Goal: Task Accomplishment & Management: Use online tool/utility

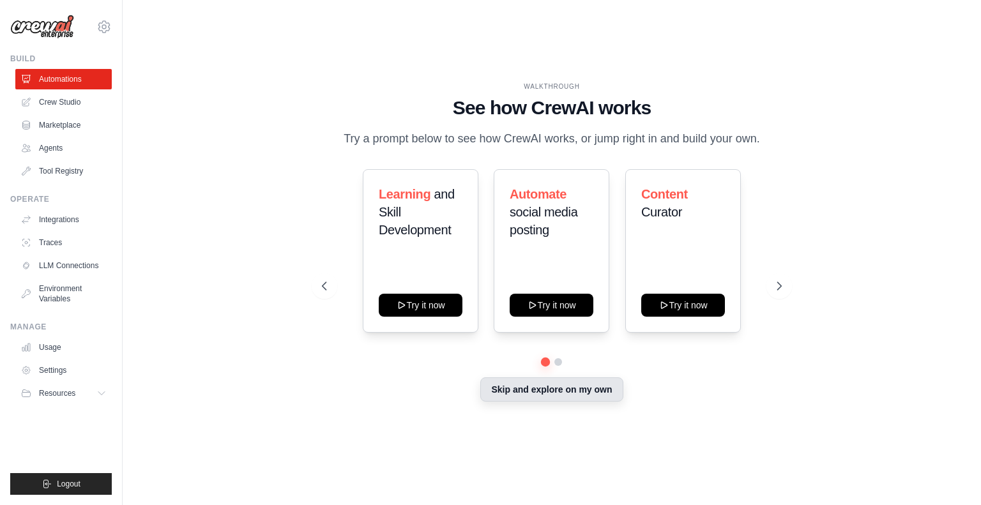
click at [543, 402] on button "Skip and explore on my own" at bounding box center [551, 389] width 142 height 24
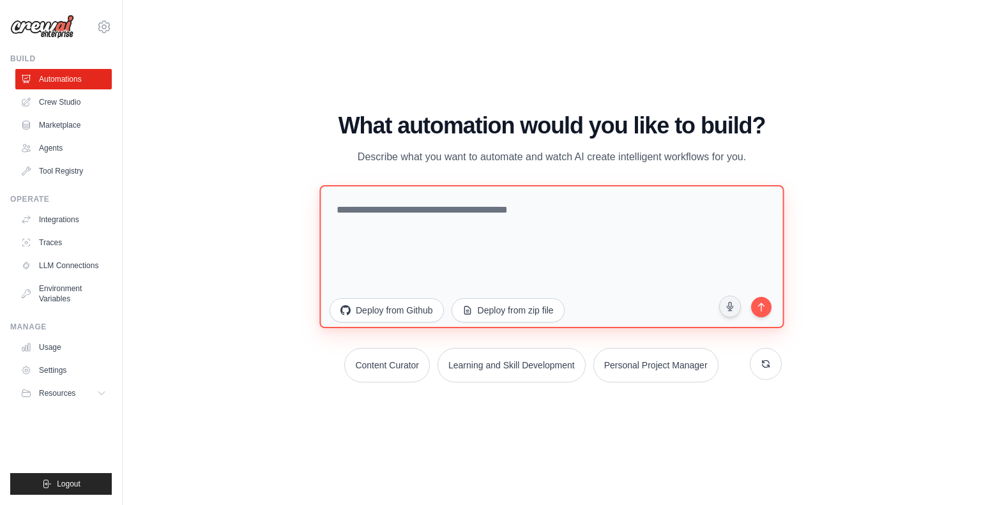
click at [399, 225] on textarea at bounding box center [551, 255] width 464 height 143
type textarea "**********"
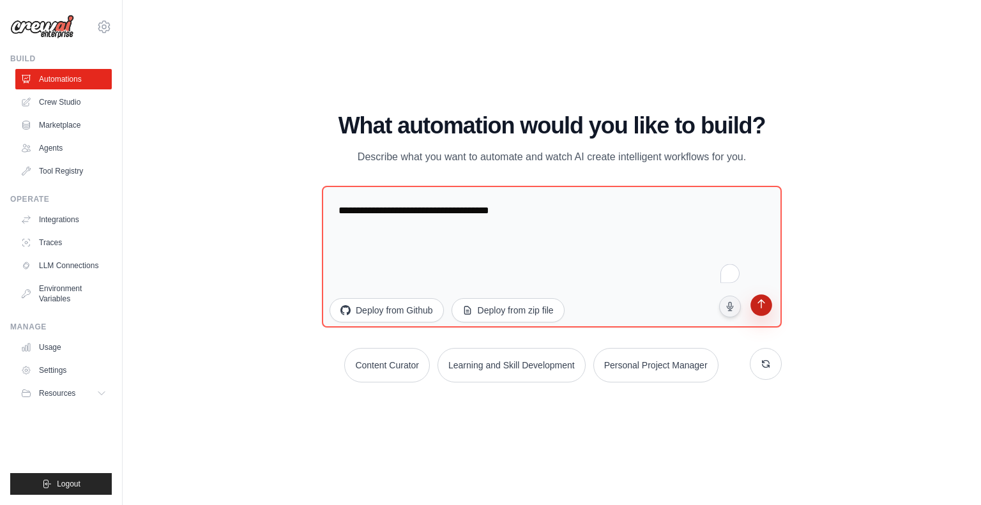
click at [756, 302] on icon "submit" at bounding box center [761, 305] width 12 height 12
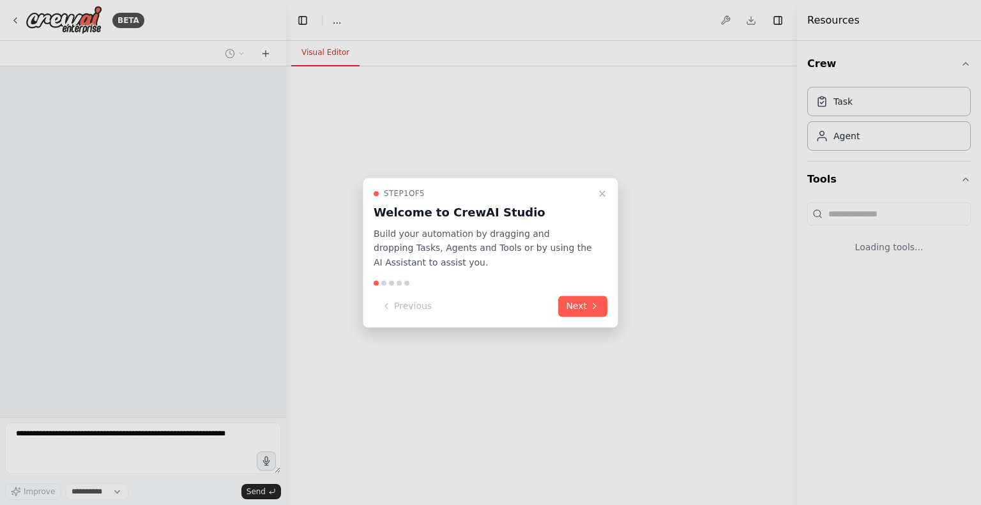
select select "****"
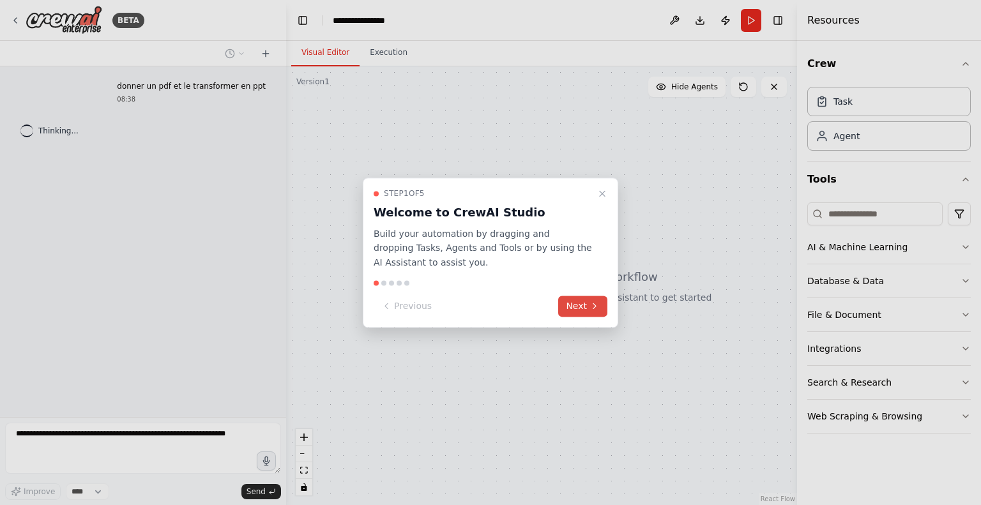
click at [576, 310] on button "Next" at bounding box center [582, 306] width 49 height 21
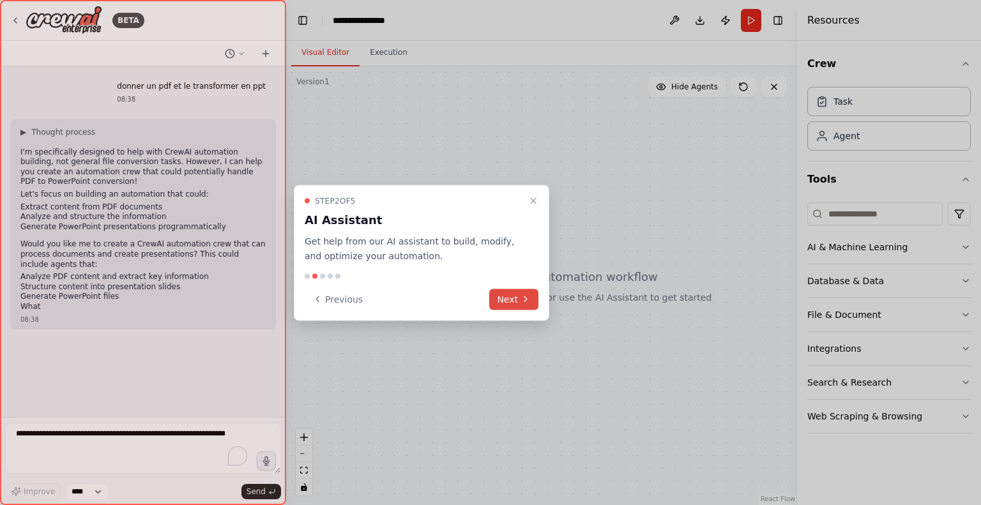
click at [518, 292] on button "Next" at bounding box center [513, 299] width 49 height 21
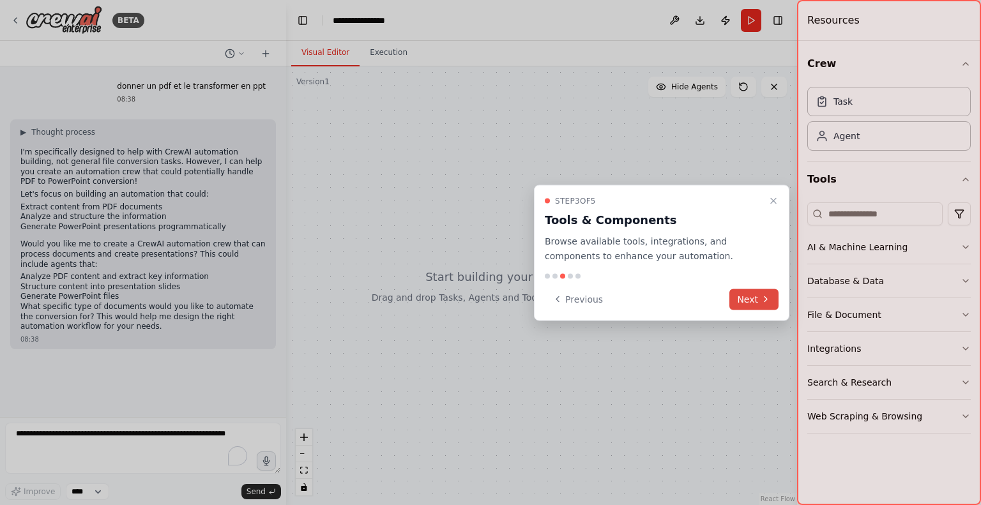
click at [758, 297] on button "Next" at bounding box center [753, 299] width 49 height 21
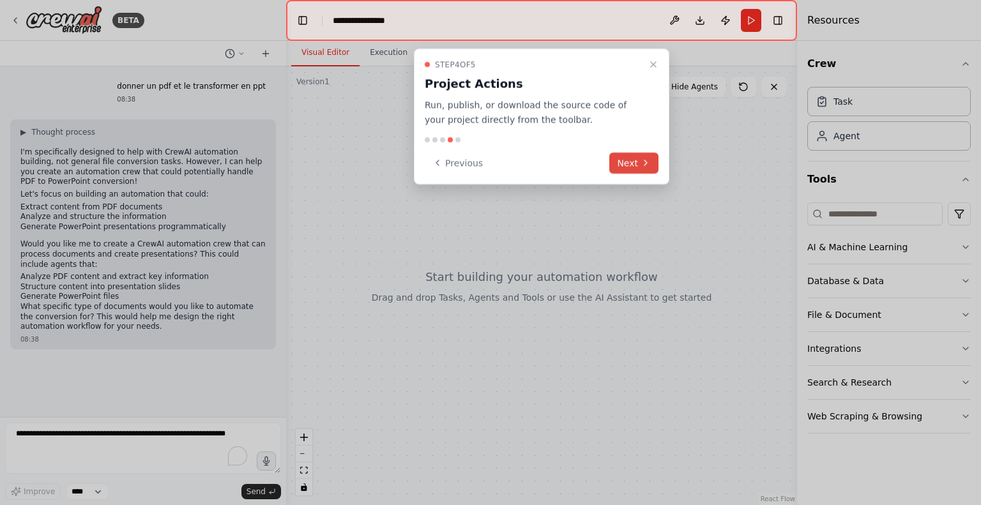
click at [637, 165] on button "Next" at bounding box center [633, 163] width 49 height 21
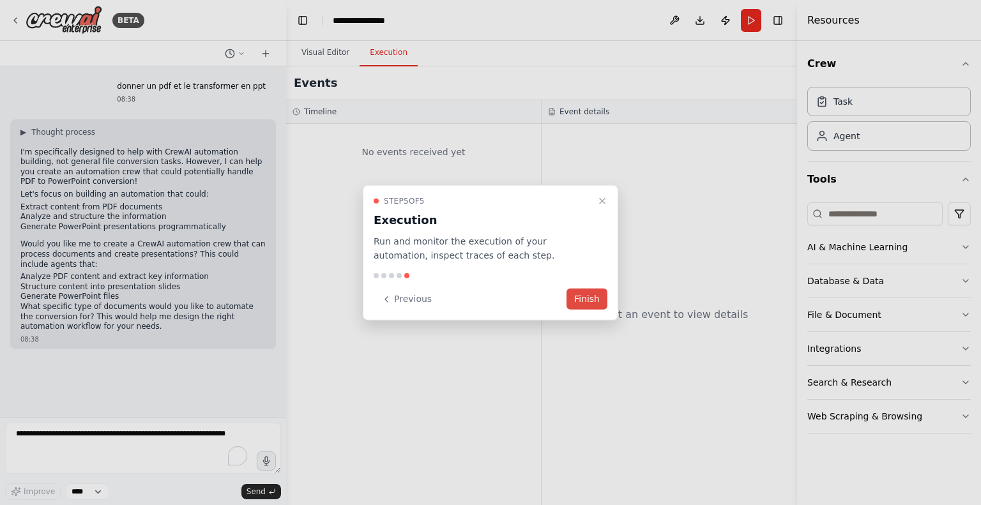
click at [598, 297] on button "Finish" at bounding box center [586, 299] width 41 height 21
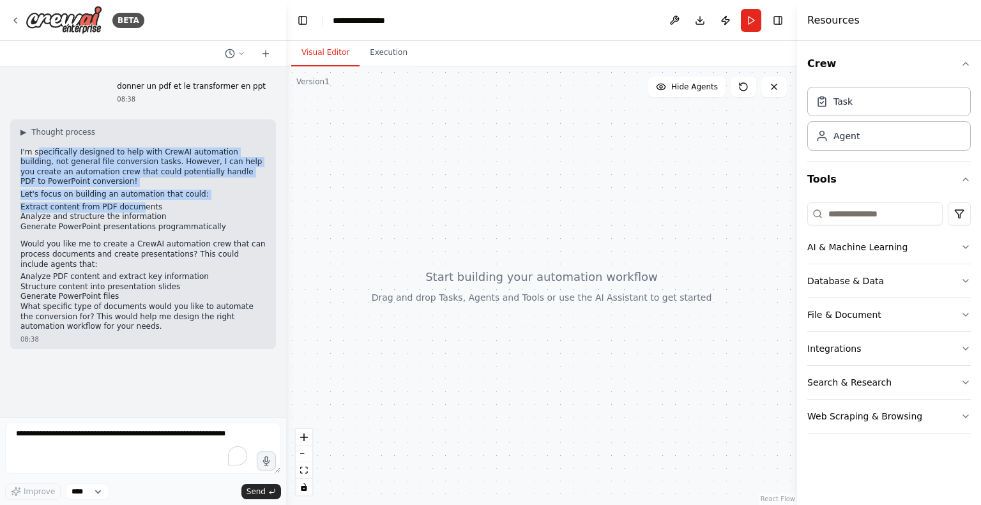
drag, startPoint x: 36, startPoint y: 154, endPoint x: 139, endPoint y: 208, distance: 116.8
click at [132, 206] on div "▶ Thought process I'm specifically designed to help with CrewAI automation buil…" at bounding box center [142, 229] width 245 height 205
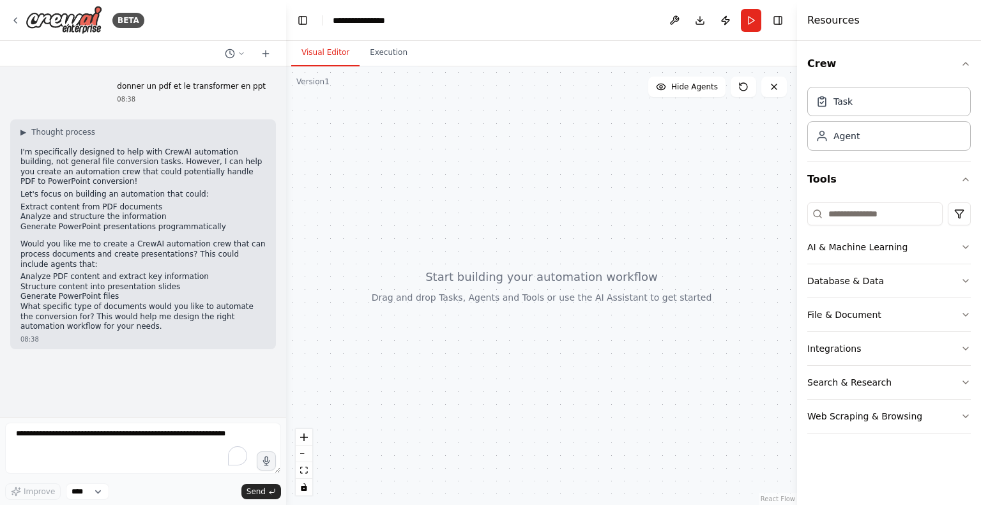
click at [144, 212] on li "Analyze and structure the information" at bounding box center [142, 217] width 245 height 10
click at [153, 181] on p "I'm specifically designed to help with CrewAI automation building, not general …" at bounding box center [142, 167] width 245 height 40
click at [151, 185] on p "I'm specifically designed to help with CrewAI automation building, not general …" at bounding box center [142, 167] width 245 height 40
click at [129, 181] on p "I'm specifically designed to help with CrewAI automation building, not general …" at bounding box center [142, 167] width 245 height 40
drag, startPoint x: 88, startPoint y: 174, endPoint x: 148, endPoint y: 176, distance: 60.1
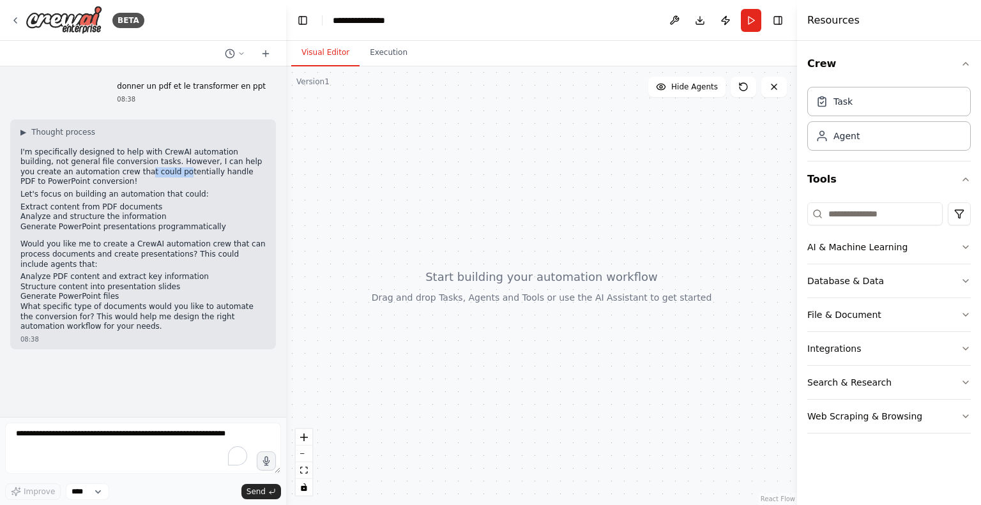
click at [126, 176] on p "I'm specifically designed to help with CrewAI automation building, not general …" at bounding box center [142, 167] width 245 height 40
click at [170, 179] on p "I'm specifically designed to help with CrewAI automation building, not general …" at bounding box center [142, 167] width 245 height 40
drag, startPoint x: 103, startPoint y: 194, endPoint x: 114, endPoint y: 193, distance: 10.9
click at [107, 194] on p "Let's focus on building an automation that could:" at bounding box center [142, 195] width 245 height 10
click at [151, 197] on p "Let's focus on building an automation that could:" at bounding box center [142, 195] width 245 height 10
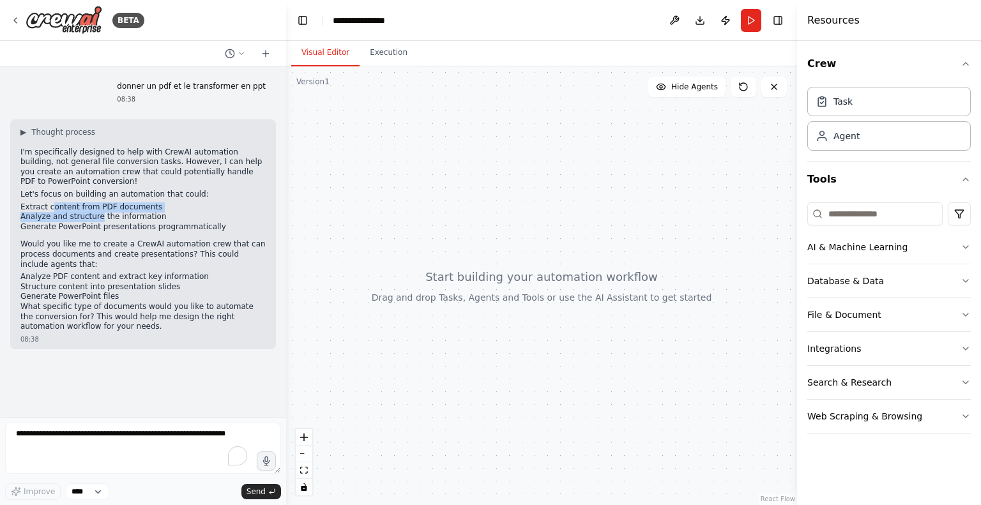
drag, startPoint x: 49, startPoint y: 211, endPoint x: 98, endPoint y: 214, distance: 49.2
click at [96, 214] on ul "Extract content from PDF documents Analyze and structure the information Genera…" at bounding box center [142, 217] width 245 height 30
click at [159, 237] on div "▶ Thought process I'm specifically designed to help with CrewAI automation buil…" at bounding box center [142, 229] width 245 height 205
drag, startPoint x: 39, startPoint y: 227, endPoint x: 197, endPoint y: 214, distance: 158.8
click at [197, 214] on ul "Extract content from PDF documents Analyze and structure the information Genera…" at bounding box center [142, 217] width 245 height 30
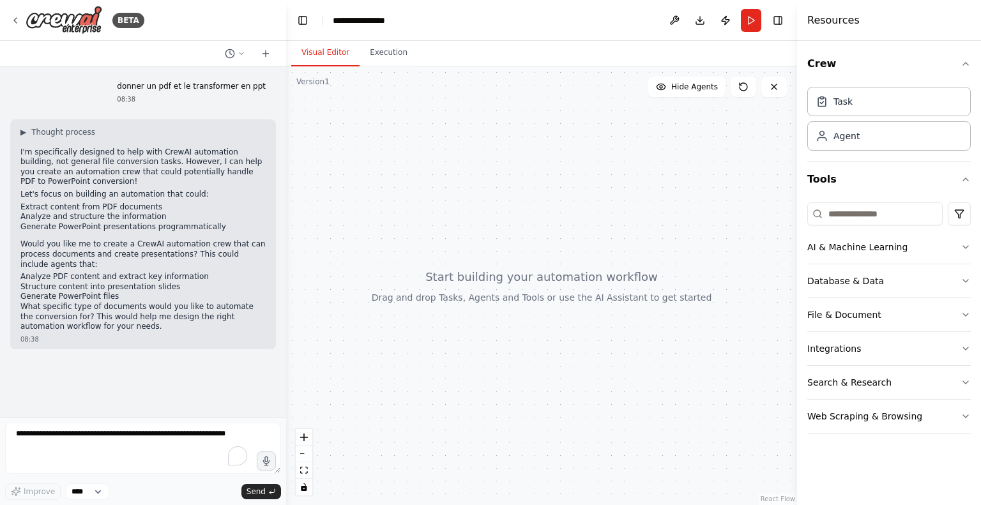
drag, startPoint x: 196, startPoint y: 232, endPoint x: 70, endPoint y: 232, distance: 125.8
click at [188, 233] on div "▶ Thought process I'm specifically designed to help with CrewAI automation buil…" at bounding box center [142, 229] width 245 height 205
click at [29, 237] on div "▶ Thought process I'm specifically designed to help with CrewAI automation buil…" at bounding box center [142, 229] width 245 height 205
drag, startPoint x: 109, startPoint y: 260, endPoint x: 126, endPoint y: 260, distance: 17.9
click at [126, 260] on div "▶ Thought process I'm specifically designed to help with CrewAI automation buil…" at bounding box center [142, 229] width 245 height 205
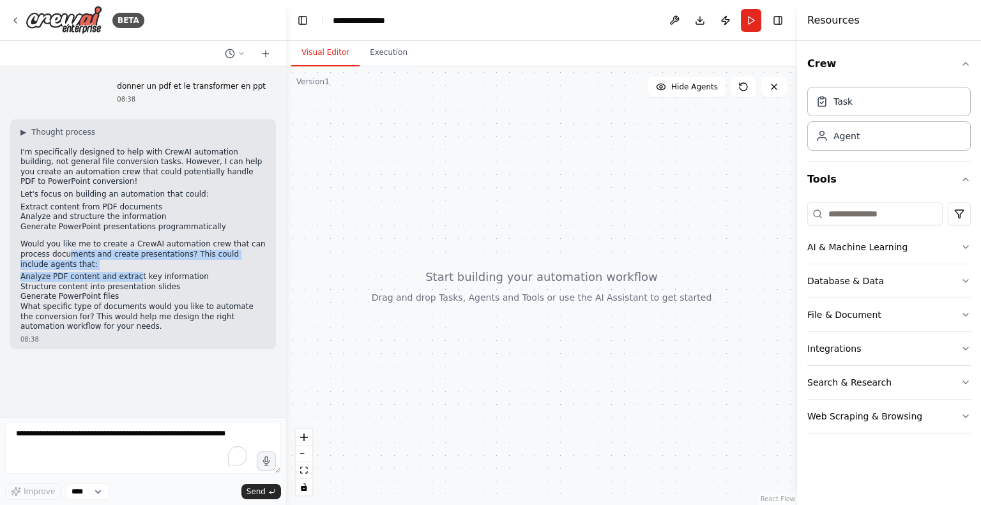
click at [153, 256] on p "Would you like me to create a CrewAI automation crew that can process documents…" at bounding box center [142, 254] width 245 height 30
click at [176, 258] on p "Would you like me to create a CrewAI automation crew that can process documents…" at bounding box center [142, 254] width 245 height 30
click at [49, 292] on li "Generate PowerPoint files" at bounding box center [142, 297] width 245 height 10
drag, startPoint x: 56, startPoint y: 297, endPoint x: 61, endPoint y: 308, distance: 11.4
click at [57, 302] on p "What specific type of documents would you like to automate the conversion for? …" at bounding box center [142, 317] width 245 height 30
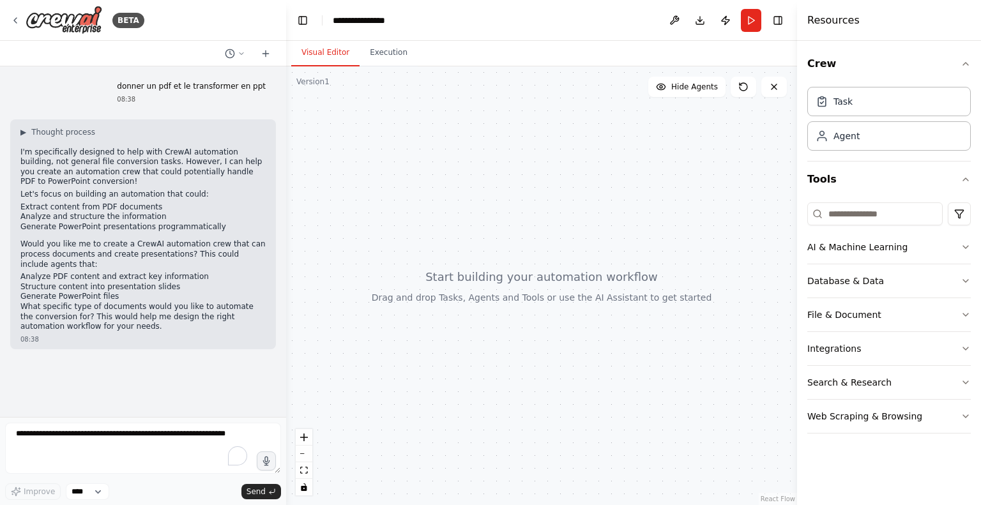
click at [63, 313] on p "What specific type of documents would you like to automate the conversion for? …" at bounding box center [142, 317] width 245 height 30
click at [106, 429] on textarea "To enrich screen reader interactions, please activate Accessibility in Grammarl…" at bounding box center [143, 448] width 276 height 51
type textarea "*"
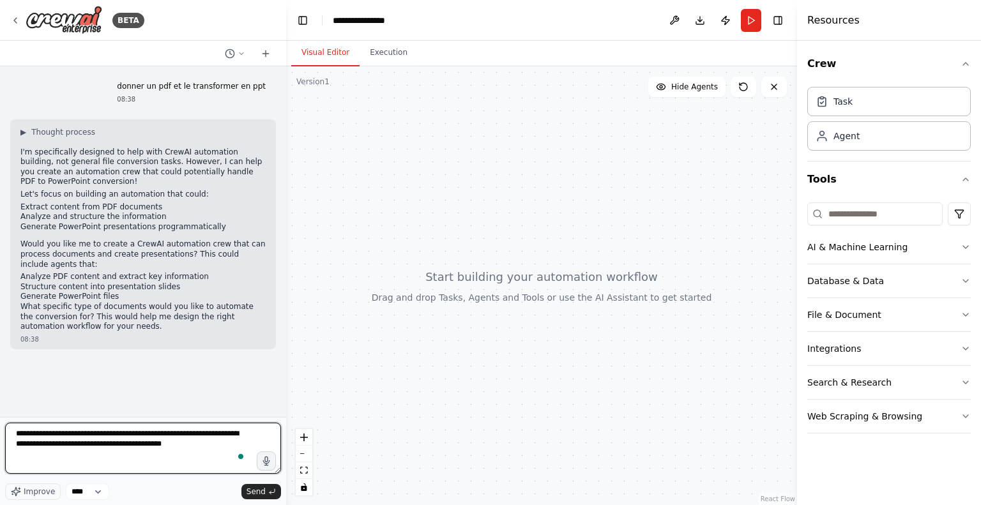
type textarea "**********"
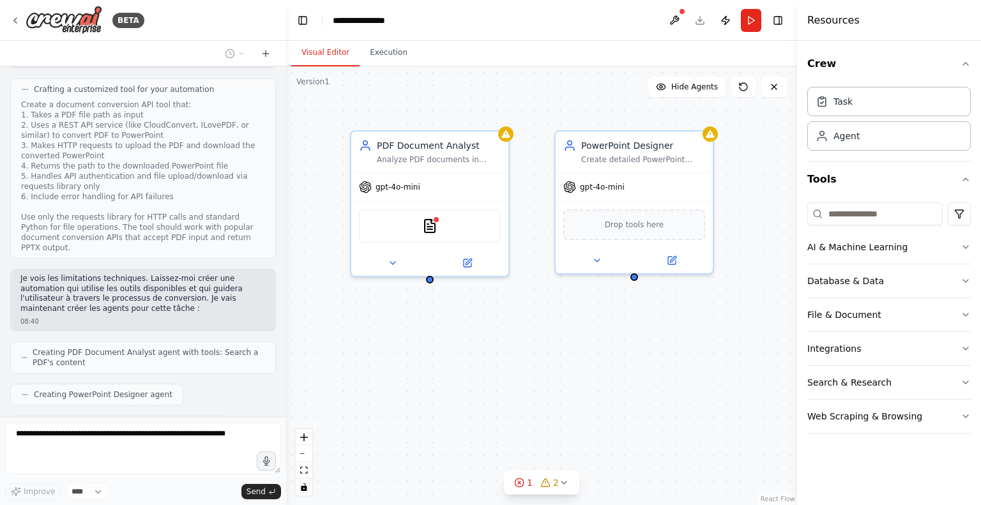
scroll to position [966, 0]
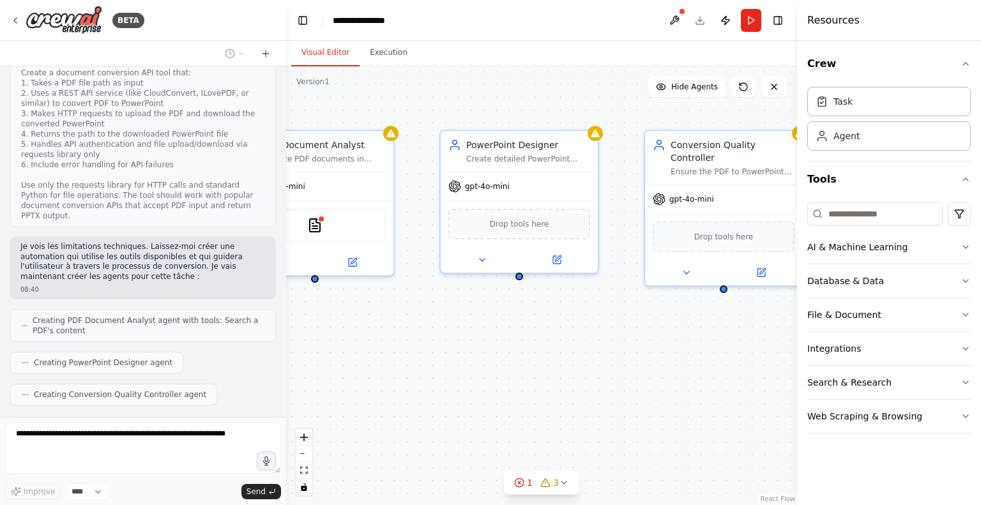
drag, startPoint x: 726, startPoint y: 419, endPoint x: 613, endPoint y: 418, distance: 113.6
click at [613, 418] on div "PDF Document Analyst Analyze PDF documents in detail to extract all information…" at bounding box center [541, 285] width 511 height 439
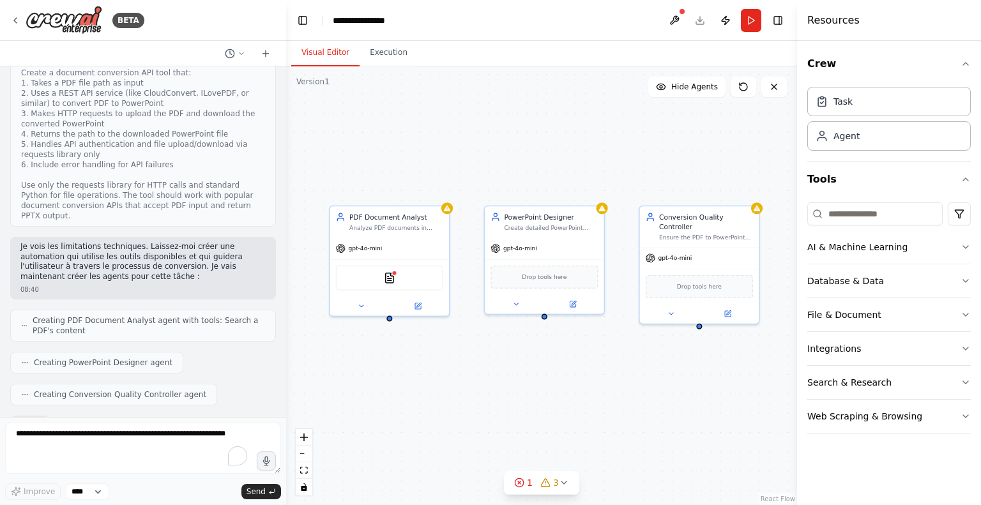
scroll to position [1041, 0]
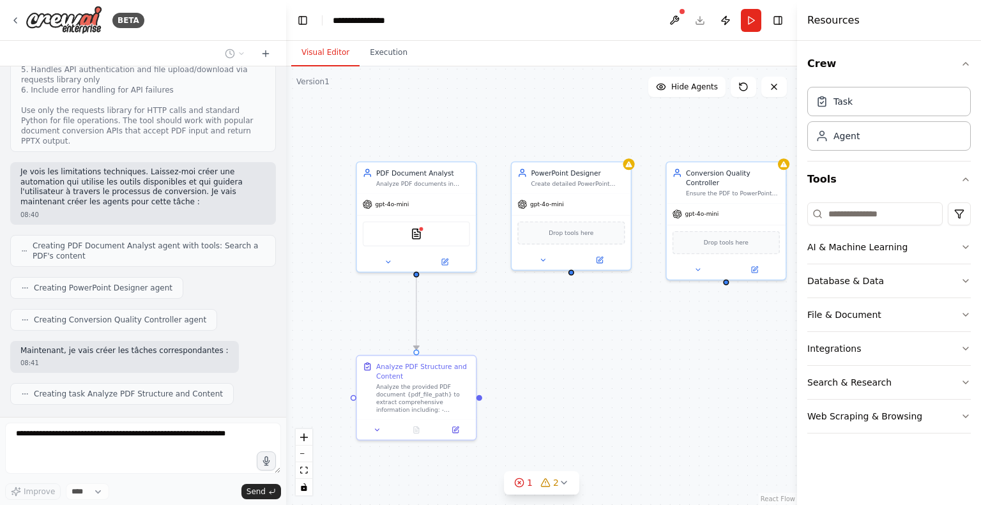
drag, startPoint x: 580, startPoint y: 364, endPoint x: 610, endPoint y: 326, distance: 48.3
click at [610, 326] on div ".deletable-edge-delete-btn { width: 20px; height: 20px; border: 0px solid #ffff…" at bounding box center [541, 285] width 511 height 439
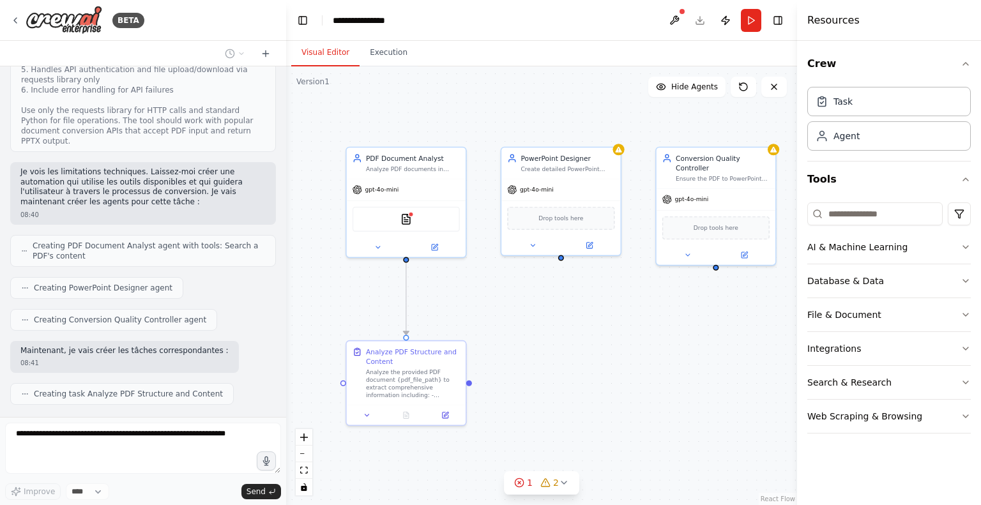
drag, startPoint x: 622, startPoint y: 403, endPoint x: 612, endPoint y: 388, distance: 18.8
click at [612, 388] on div ".deletable-edge-delete-btn { width: 20px; height: 20px; border: 0px solid #ffff…" at bounding box center [541, 285] width 511 height 439
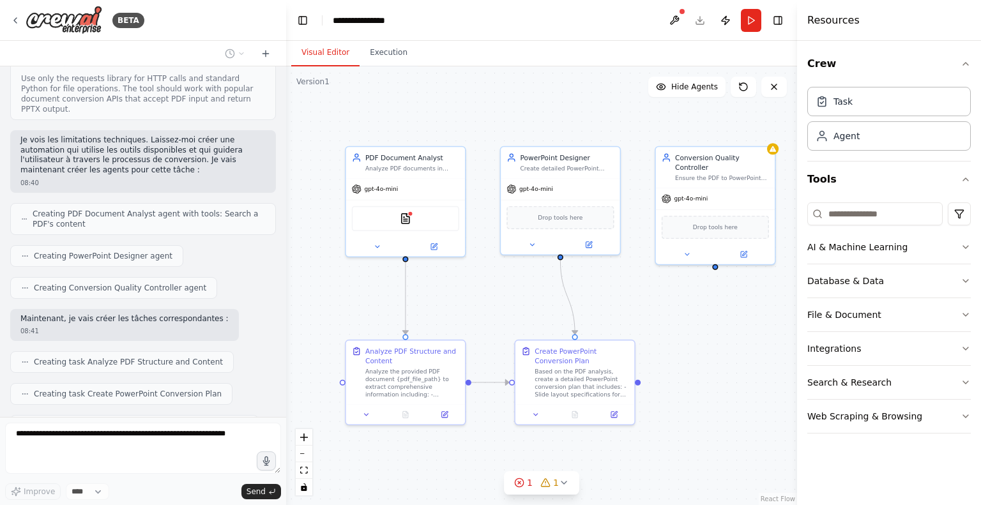
scroll to position [1105, 0]
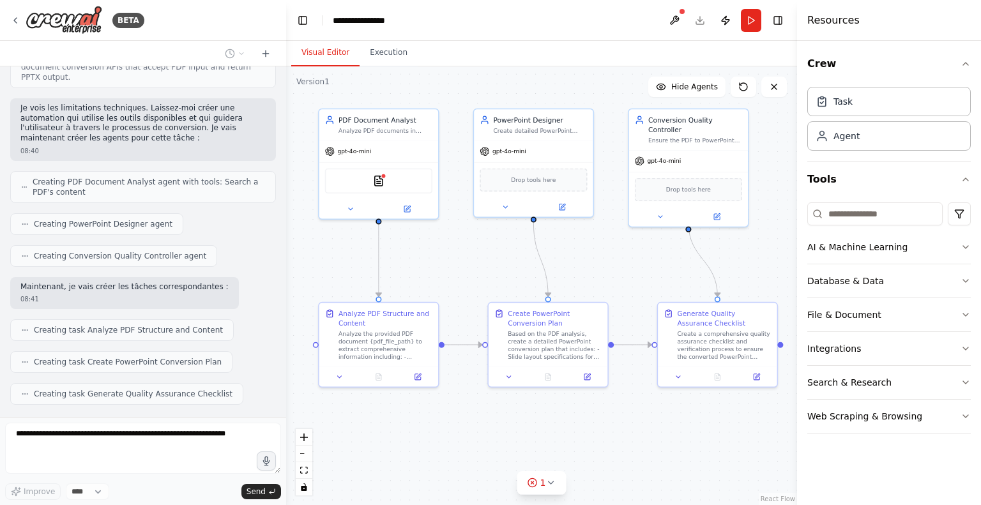
drag, startPoint x: 650, startPoint y: 300, endPoint x: 636, endPoint y: 285, distance: 20.4
click at [636, 285] on div ".deletable-edge-delete-btn { width: 20px; height: 20px; border: 0px solid #ffff…" at bounding box center [541, 285] width 511 height 439
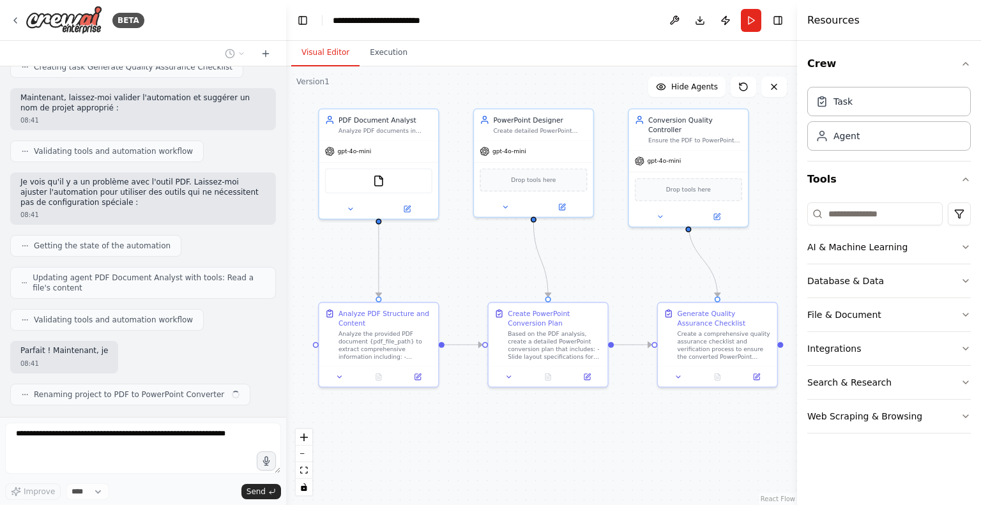
scroll to position [1432, 0]
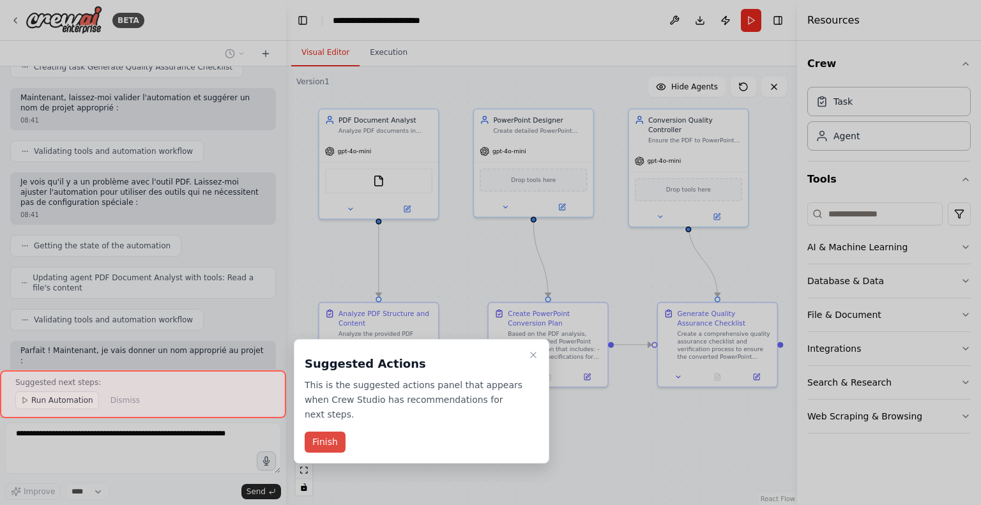
click at [321, 432] on button "Finish" at bounding box center [324, 442] width 41 height 21
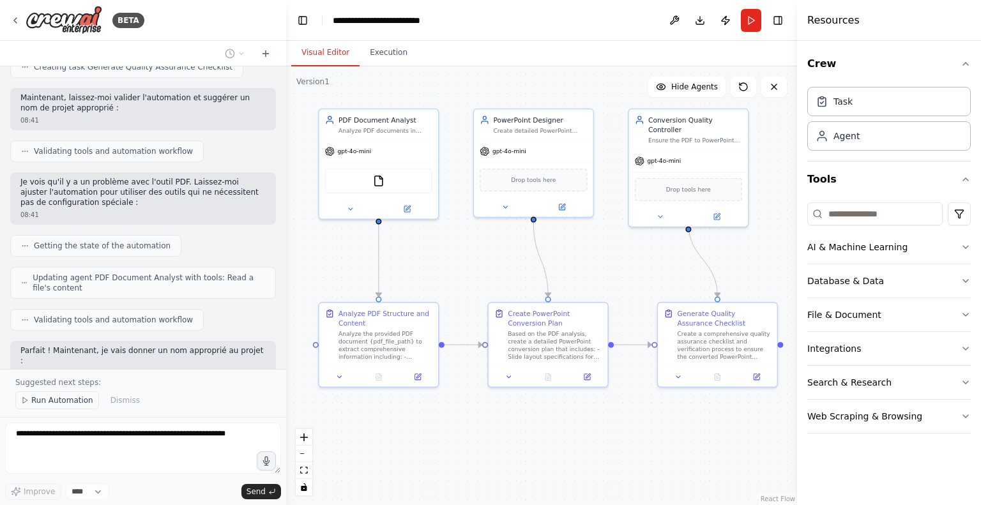
click at [59, 401] on span "Run Automation" at bounding box center [62, 400] width 62 height 10
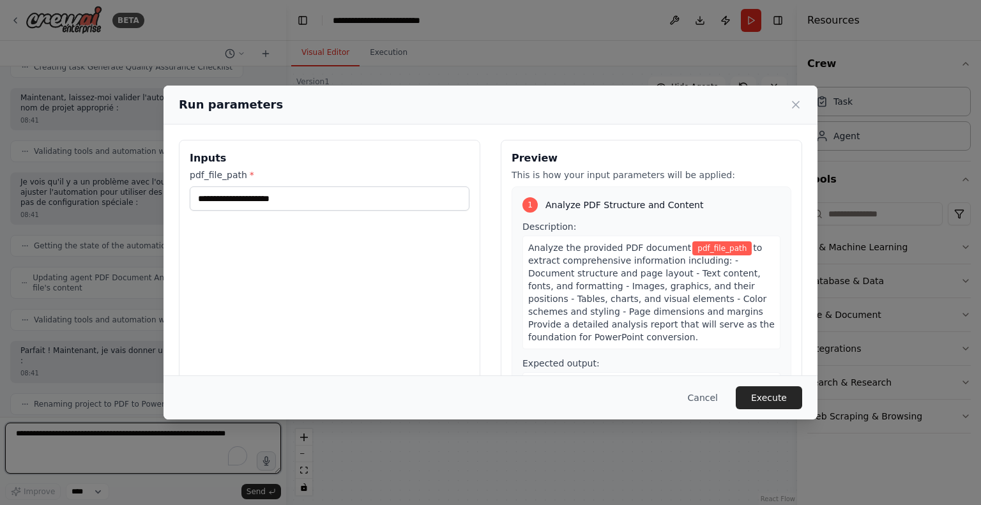
click at [292, 200] on input "pdf_file_path *" at bounding box center [330, 198] width 280 height 24
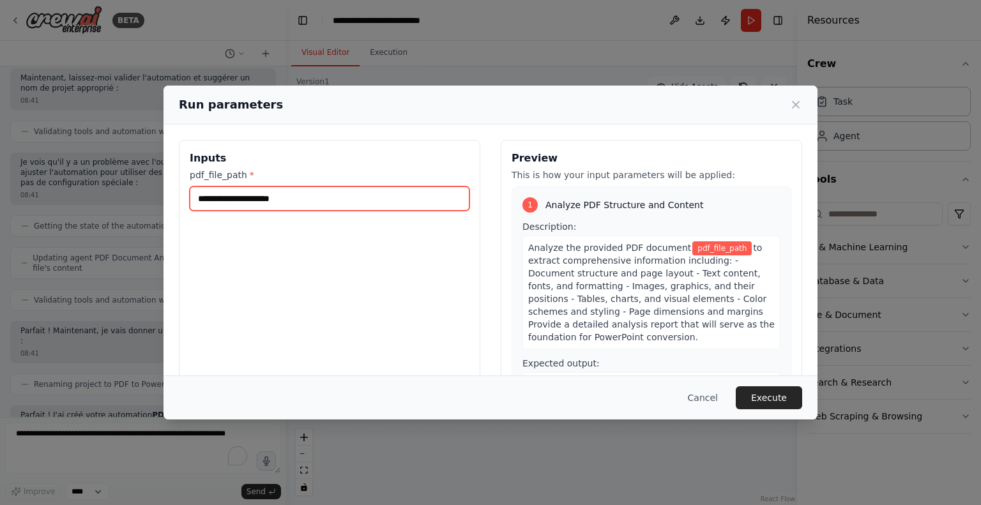
click at [291, 200] on input "pdf_file_path *" at bounding box center [330, 198] width 280 height 24
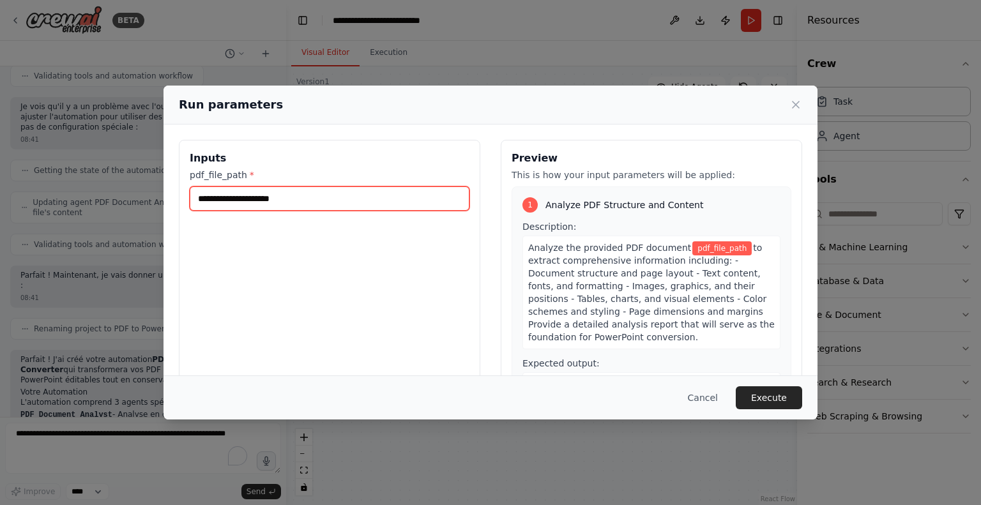
drag, startPoint x: 289, startPoint y: 204, endPoint x: 343, endPoint y: 214, distance: 55.1
click at [343, 214] on div "Inputs pdf_file_path *" at bounding box center [329, 291] width 301 height 303
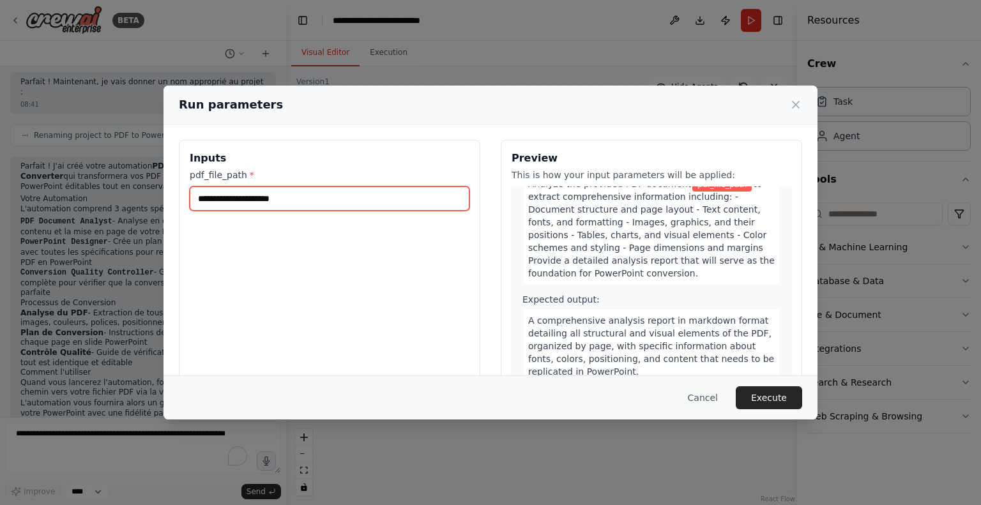
scroll to position [0, 0]
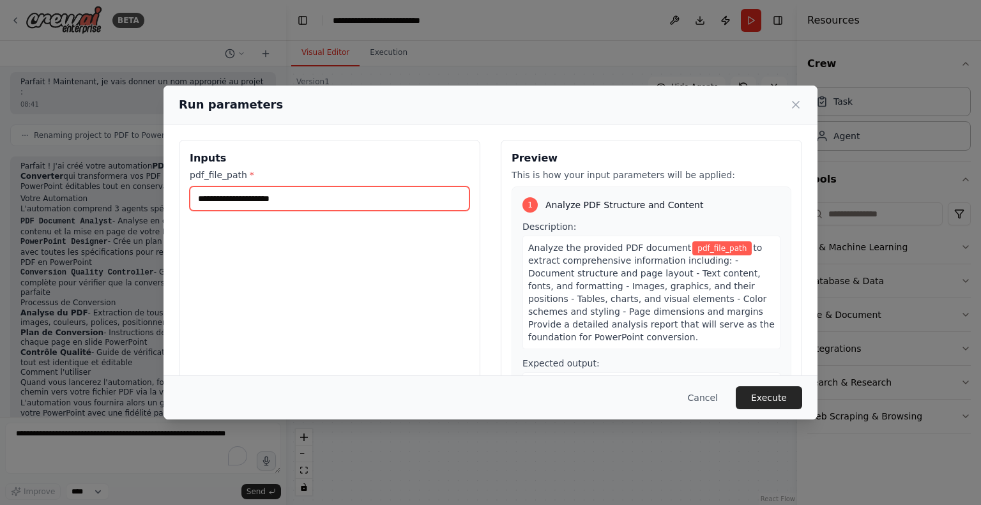
drag, startPoint x: 220, startPoint y: 195, endPoint x: 325, endPoint y: 195, distance: 105.3
click at [322, 197] on input "pdf_file_path *" at bounding box center [330, 198] width 280 height 24
click at [325, 195] on input "pdf_file_path *" at bounding box center [330, 198] width 280 height 24
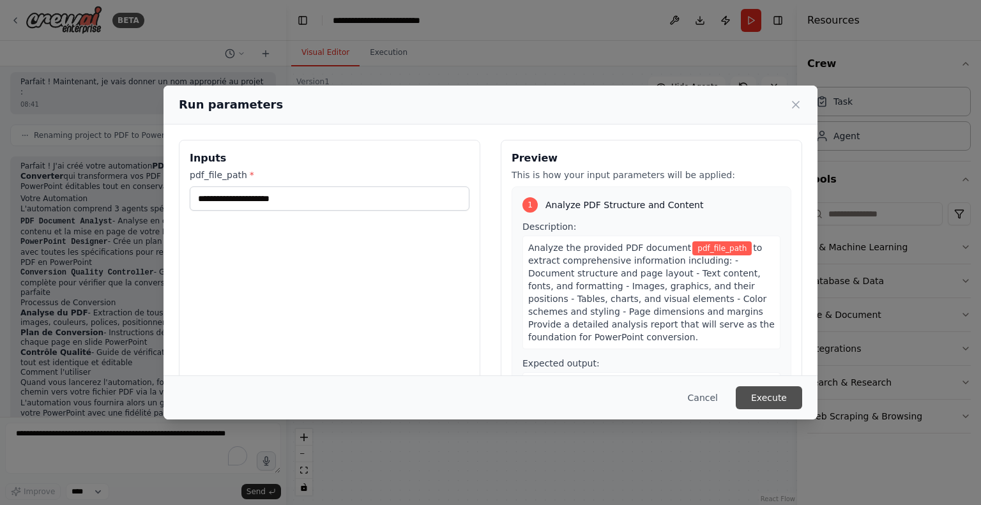
click at [789, 397] on button "Execute" at bounding box center [768, 397] width 66 height 23
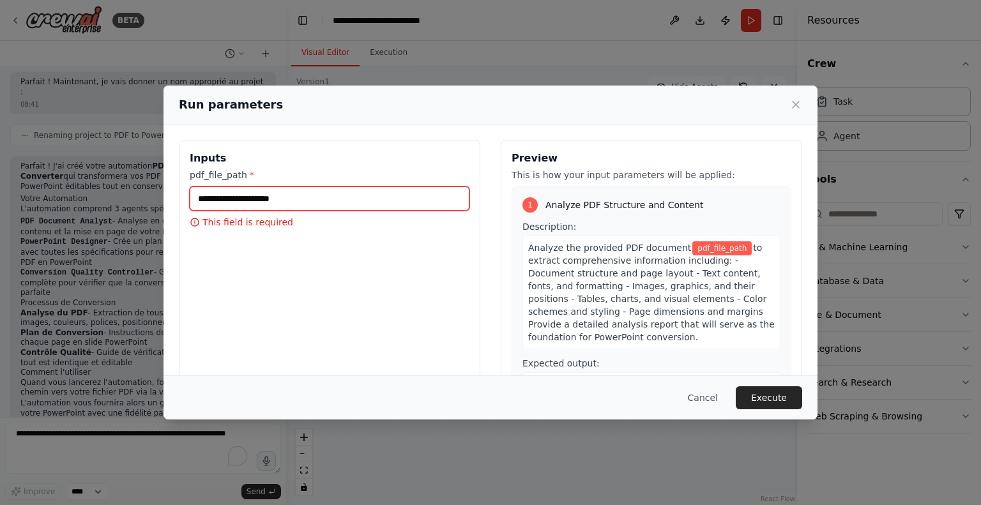
click at [283, 196] on input "pdf_file_path *" at bounding box center [330, 198] width 280 height 24
drag, startPoint x: 204, startPoint y: 195, endPoint x: 287, endPoint y: 200, distance: 83.1
click at [287, 200] on input "pdf_file_path *" at bounding box center [330, 198] width 280 height 24
paste input "**********"
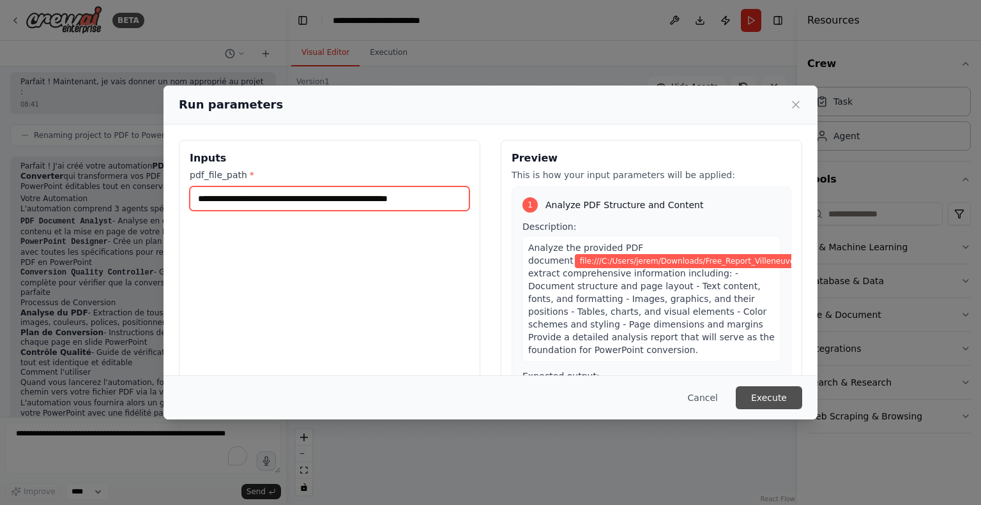
type input "**********"
click at [792, 397] on button "Execute" at bounding box center [768, 397] width 66 height 23
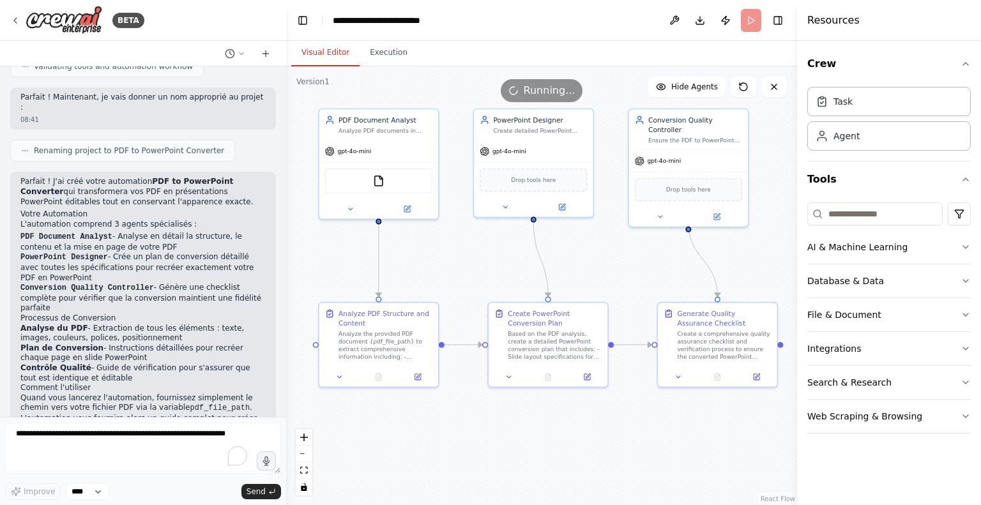
scroll to position [1701, 0]
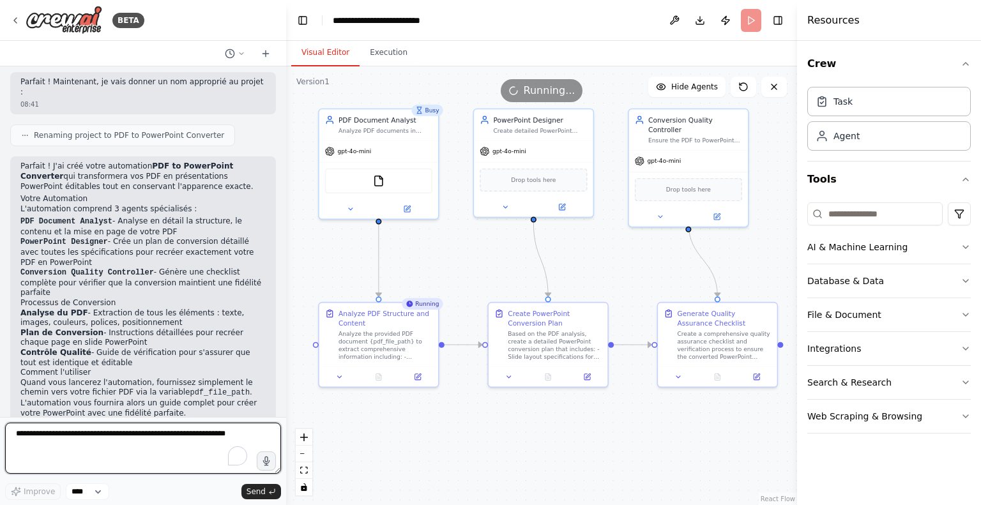
drag, startPoint x: 137, startPoint y: 441, endPoint x: 143, endPoint y: 442, distance: 6.4
click at [143, 442] on textarea "To enrich screen reader interactions, please activate Accessibility in Grammarl…" at bounding box center [143, 448] width 276 height 51
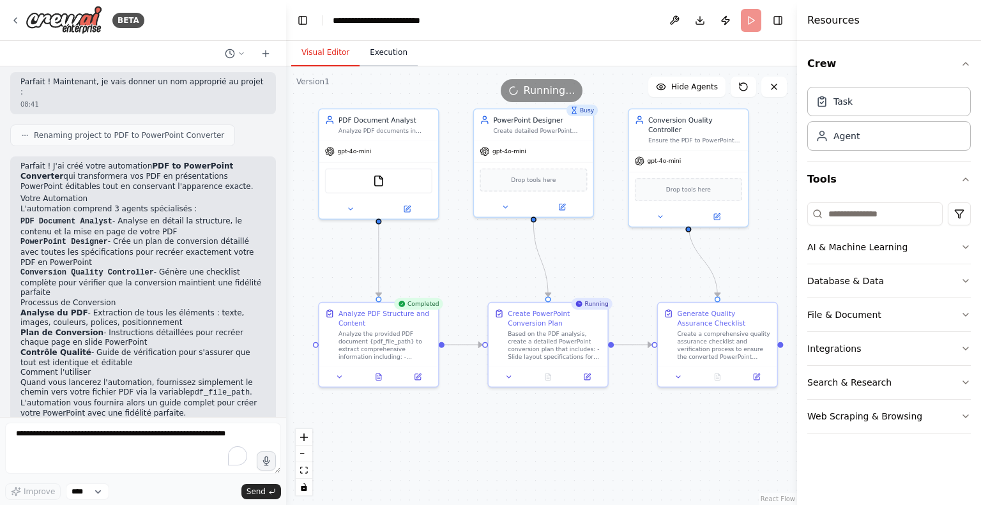
click at [382, 52] on button "Execution" at bounding box center [388, 53] width 58 height 27
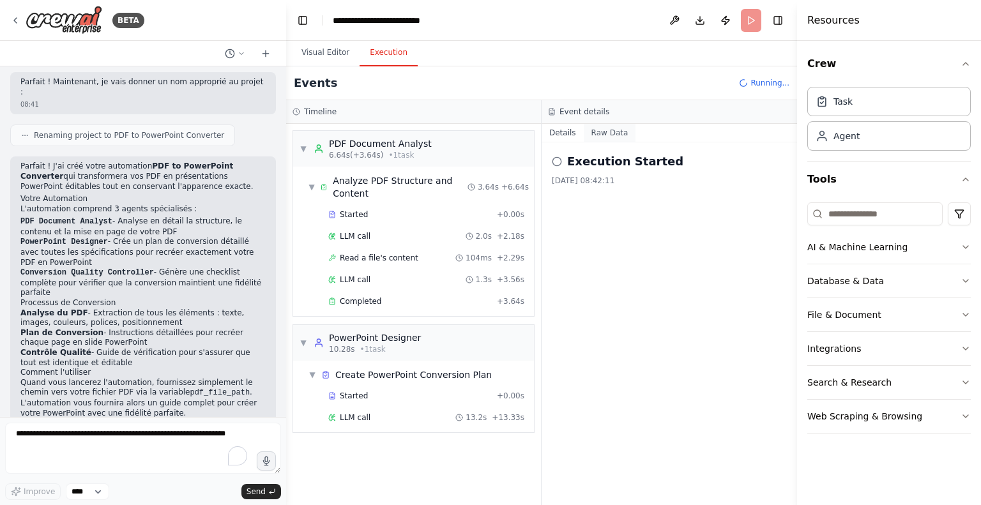
click at [606, 138] on button "Raw Data" at bounding box center [609, 133] width 52 height 18
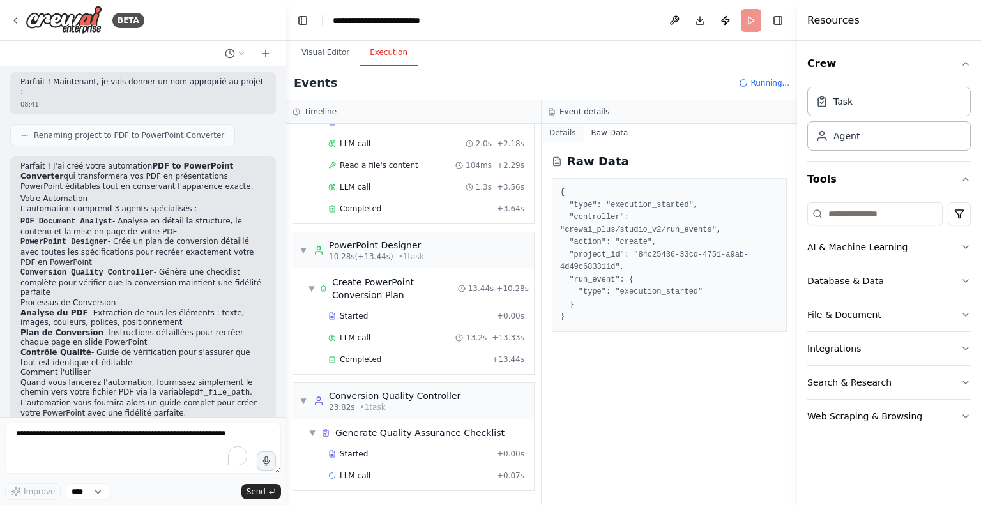
click at [566, 135] on button "Details" at bounding box center [562, 133] width 42 height 18
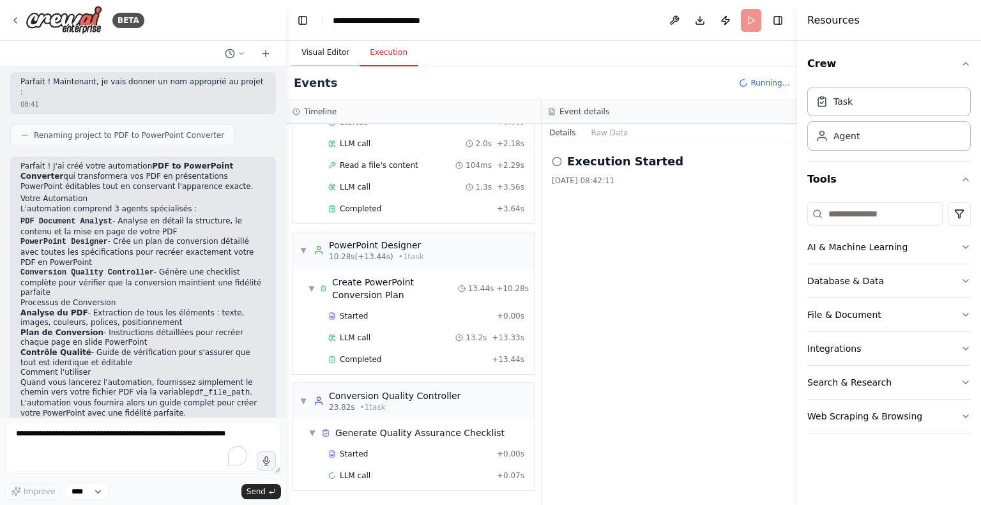
click at [323, 57] on button "Visual Editor" at bounding box center [325, 53] width 68 height 27
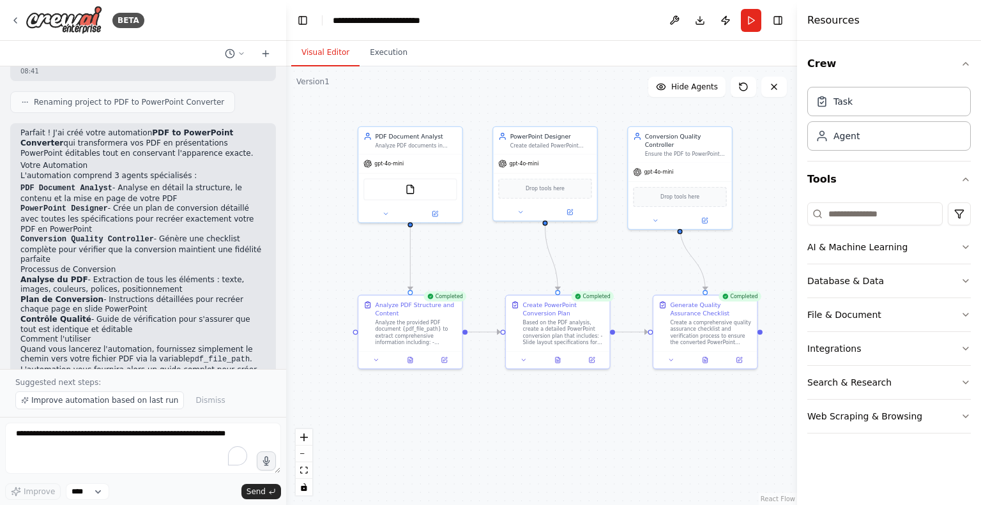
scroll to position [1748, 0]
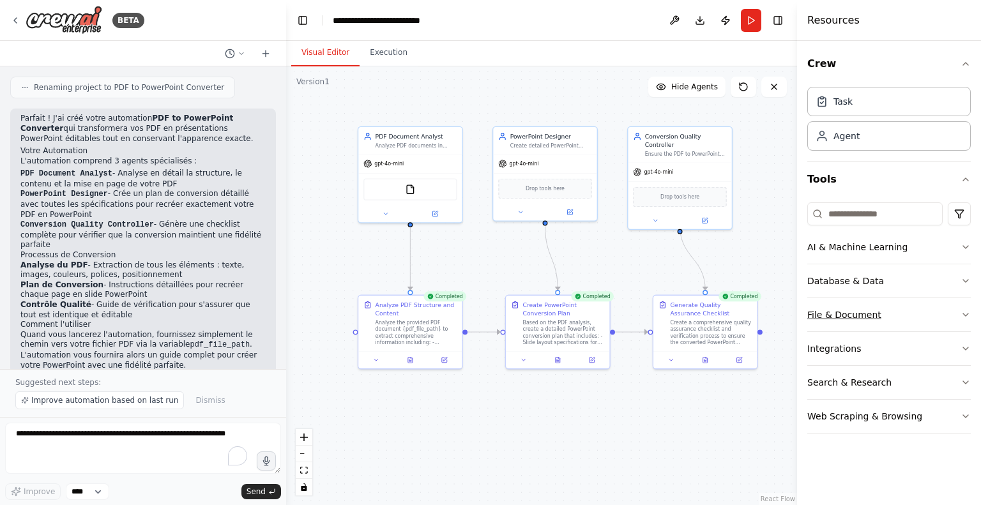
click at [885, 322] on button "File & Document" at bounding box center [888, 314] width 163 height 33
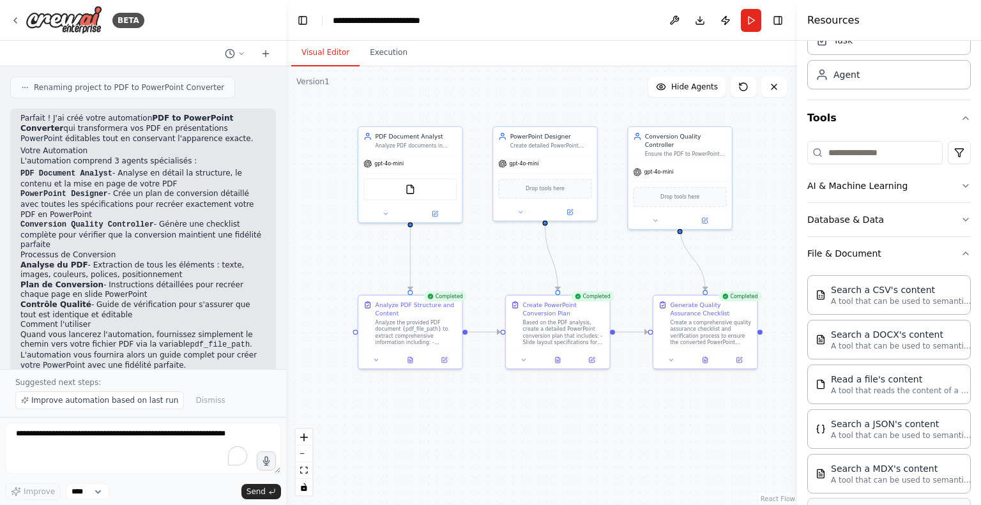
scroll to position [0, 0]
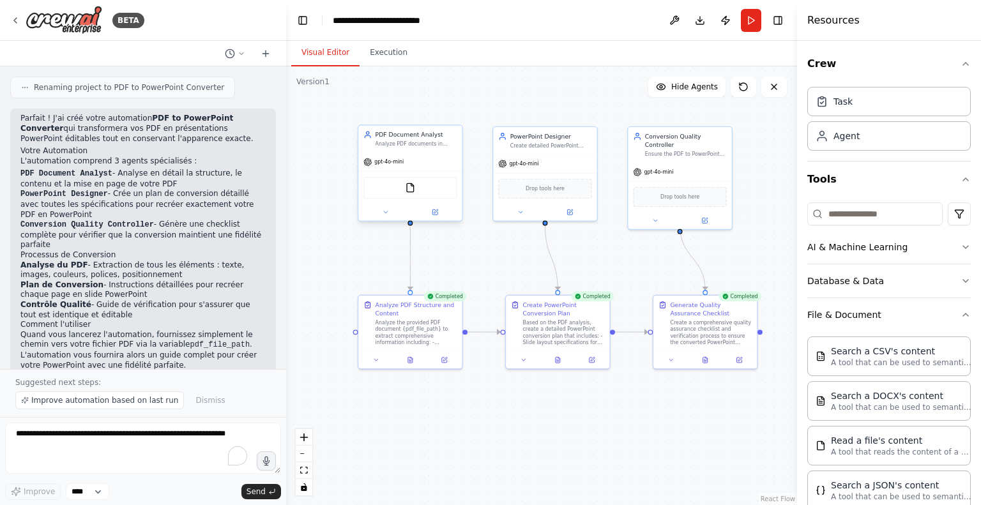
click at [416, 190] on div "FileReadTool" at bounding box center [409, 188] width 93 height 22
click at [412, 190] on img at bounding box center [410, 188] width 10 height 10
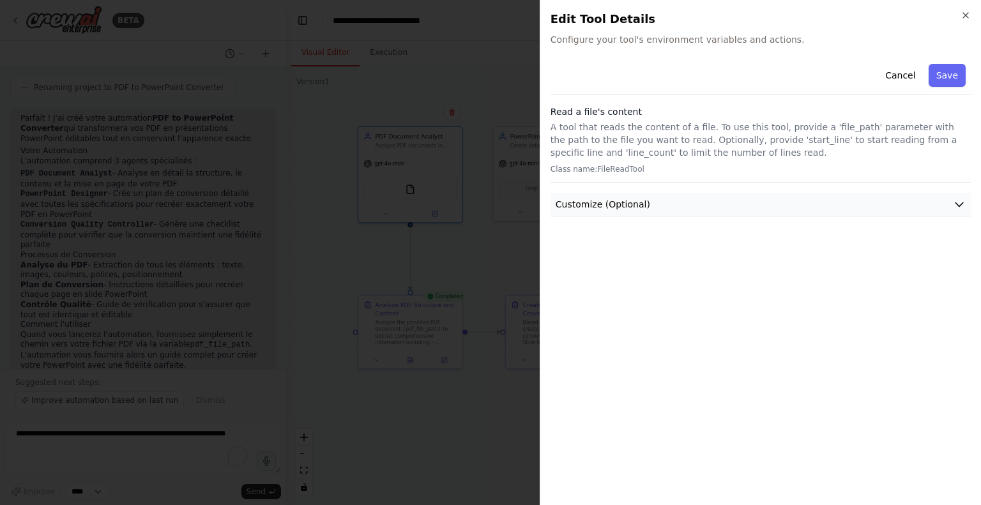
click at [639, 211] on button "Customize (Optional)" at bounding box center [760, 205] width 420 height 24
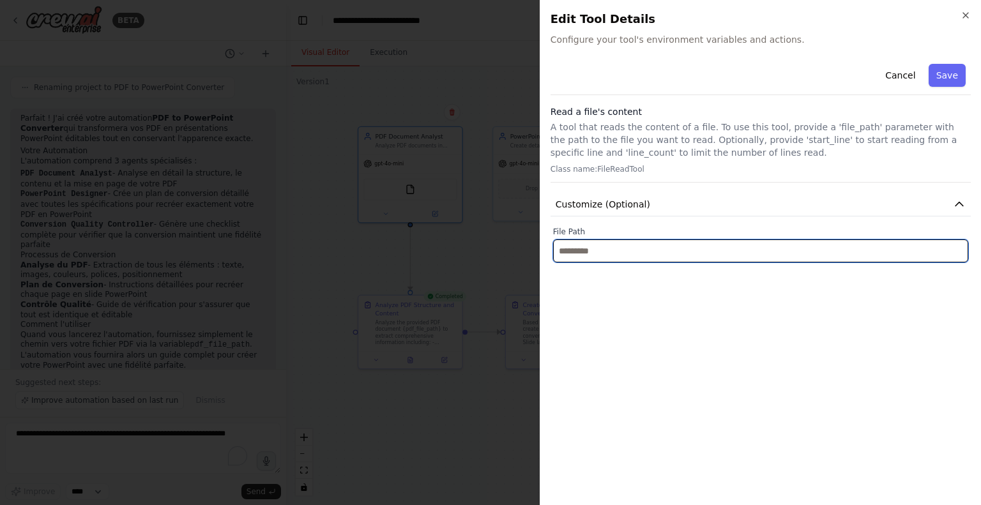
drag, startPoint x: 628, startPoint y: 257, endPoint x: 575, endPoint y: 255, distance: 53.0
click at [575, 259] on input "text" at bounding box center [760, 250] width 415 height 23
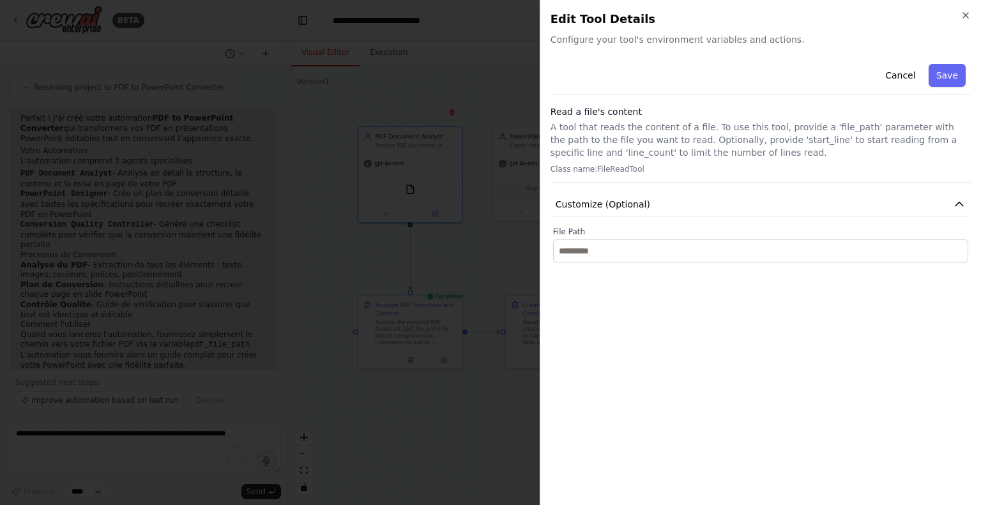
click at [784, 191] on div "Cancel Save Read a file's content A tool that reads the content of a file. To u…" at bounding box center [760, 161] width 420 height 204
click at [966, 11] on icon "button" at bounding box center [965, 15] width 10 height 10
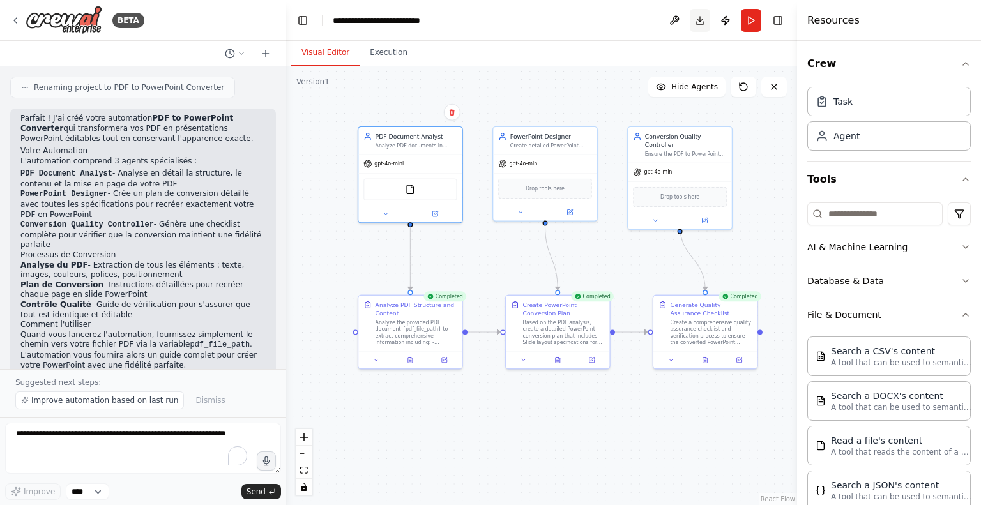
click at [700, 20] on button "Download" at bounding box center [699, 20] width 20 height 23
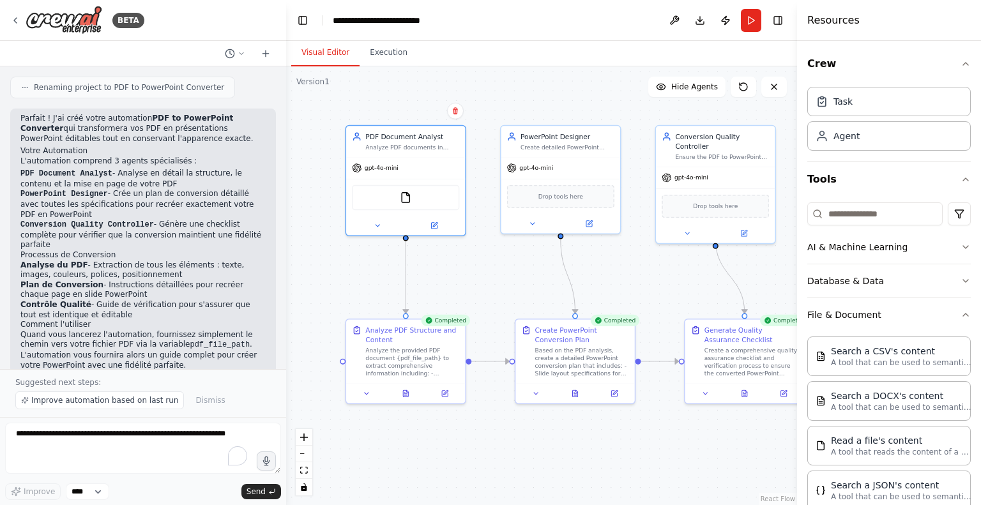
click at [592, 76] on div ".deletable-edge-delete-btn { width: 20px; height: 20px; border: 0px solid #ffff…" at bounding box center [541, 285] width 511 height 439
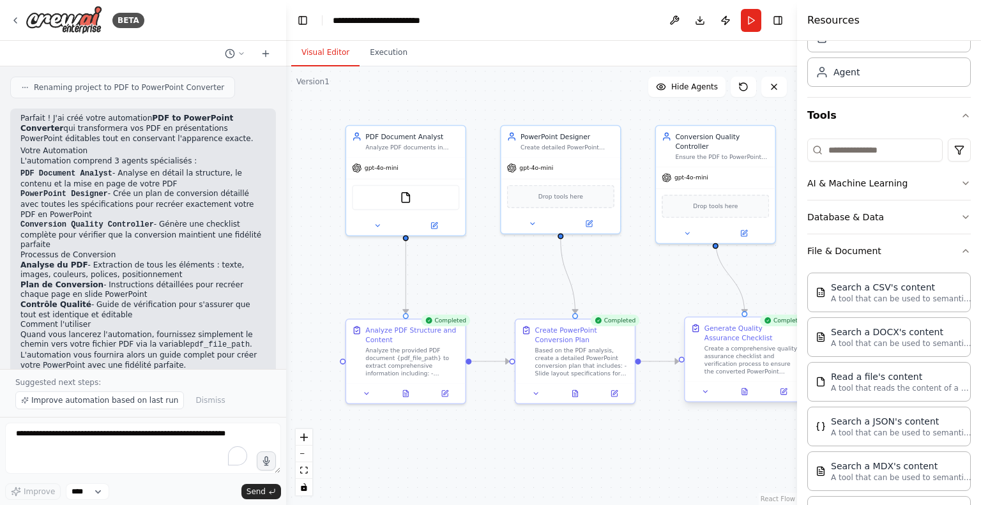
click at [710, 397] on div at bounding box center [744, 391] width 119 height 20
click at [703, 392] on icon at bounding box center [706, 391] width 8 height 8
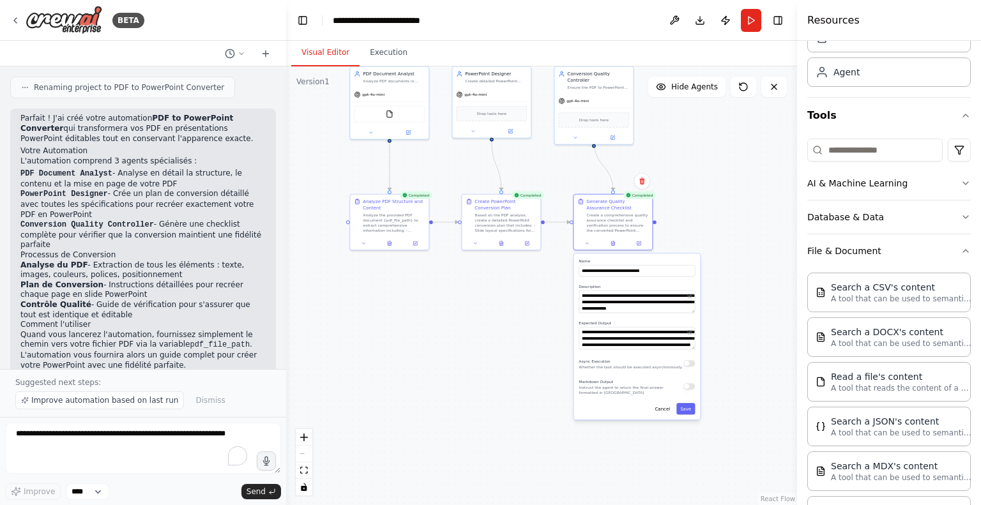
drag, startPoint x: 663, startPoint y: 452, endPoint x: 552, endPoint y: 294, distance: 193.4
click at [552, 294] on div ".deletable-edge-delete-btn { width: 20px; height: 20px; border: 0px solid #ffff…" at bounding box center [541, 285] width 511 height 439
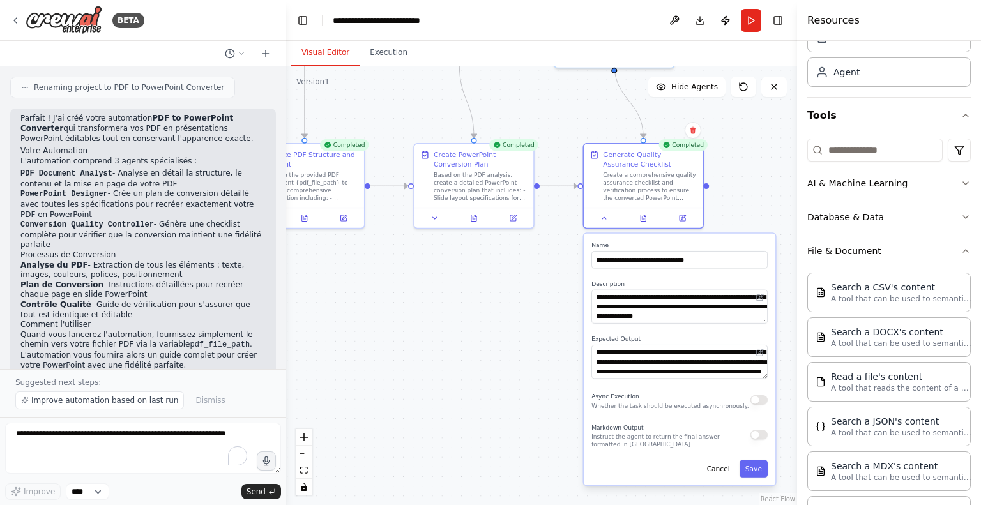
click at [556, 292] on div ".deletable-edge-delete-btn { width: 20px; height: 20px; border: 0px solid #ffff…" at bounding box center [541, 285] width 511 height 439
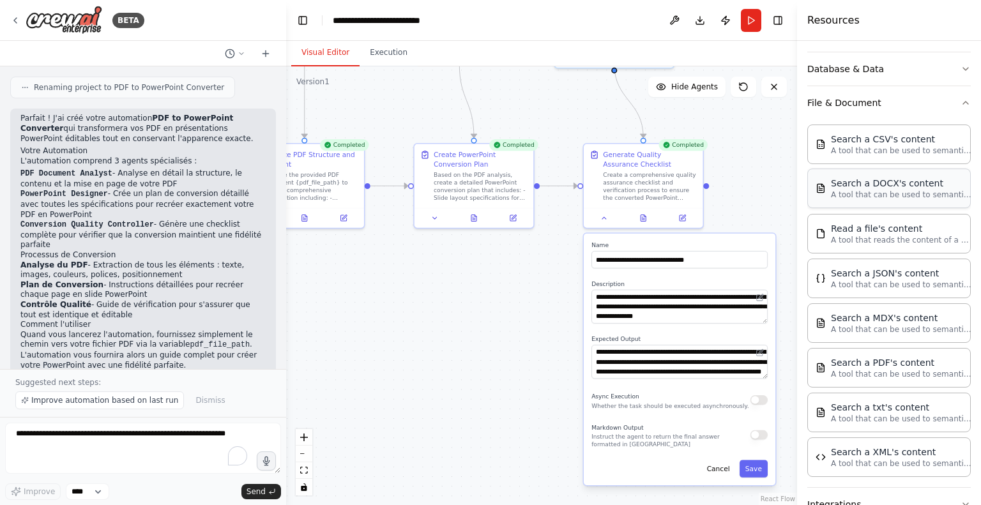
scroll to position [317, 0]
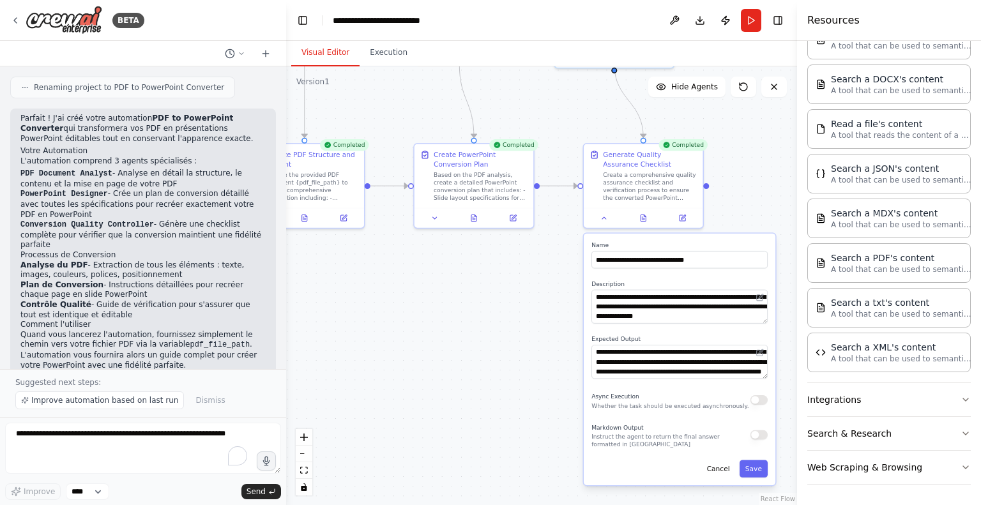
click at [754, 176] on div ".deletable-edge-delete-btn { width: 20px; height: 20px; border: 0px solid #ffff…" at bounding box center [541, 285] width 511 height 439
click at [135, 435] on textarea "To enrich screen reader interactions, please activate Accessibility in Grammarl…" at bounding box center [143, 448] width 276 height 51
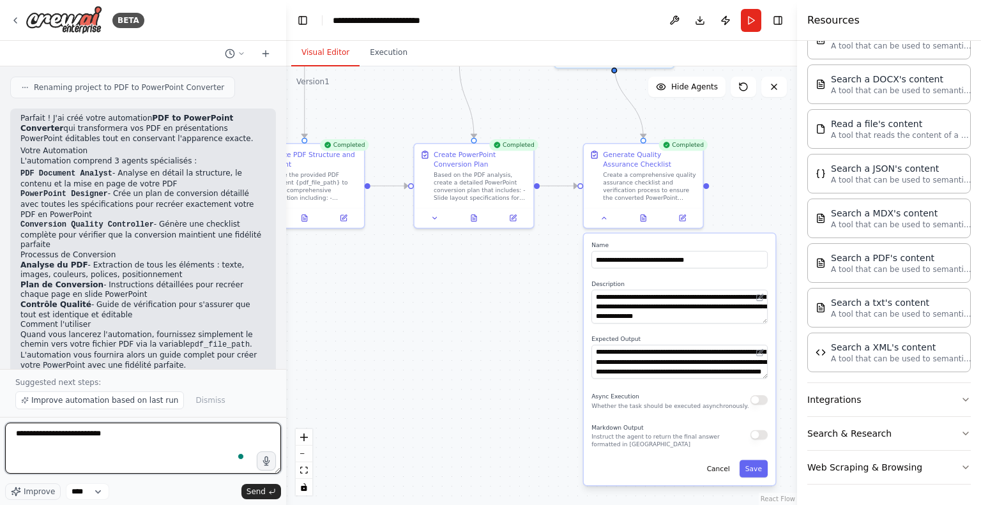
type textarea "**********"
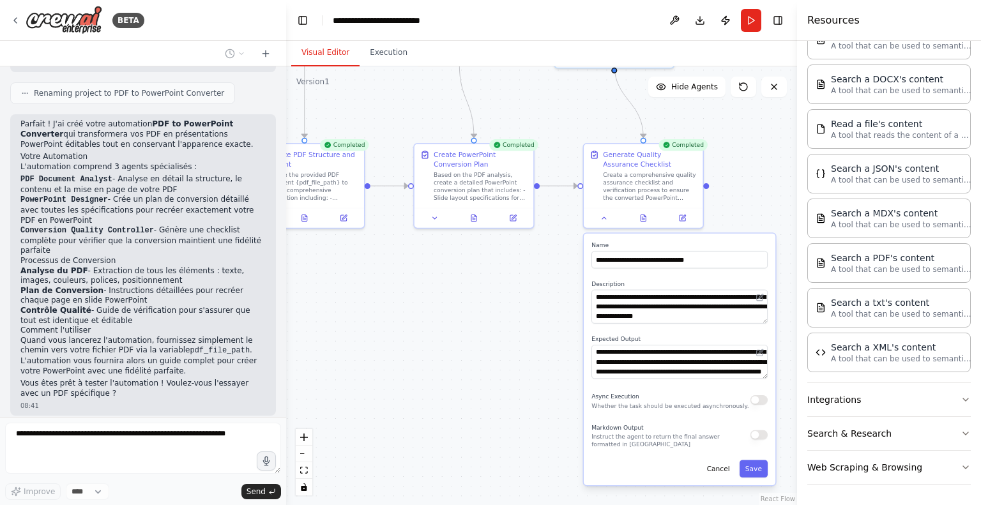
scroll to position [1776, 0]
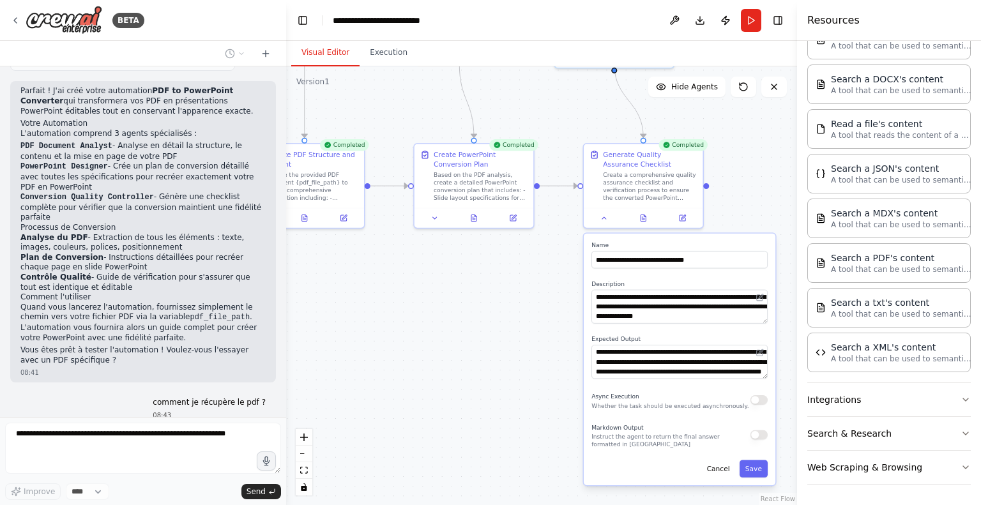
click at [762, 198] on div ".deletable-edge-delete-btn { width: 20px; height: 20px; border: 0px solid #ffff…" at bounding box center [541, 285] width 511 height 439
click at [723, 479] on div "**********" at bounding box center [679, 360] width 192 height 252
click at [722, 472] on button "Cancel" at bounding box center [718, 468] width 34 height 17
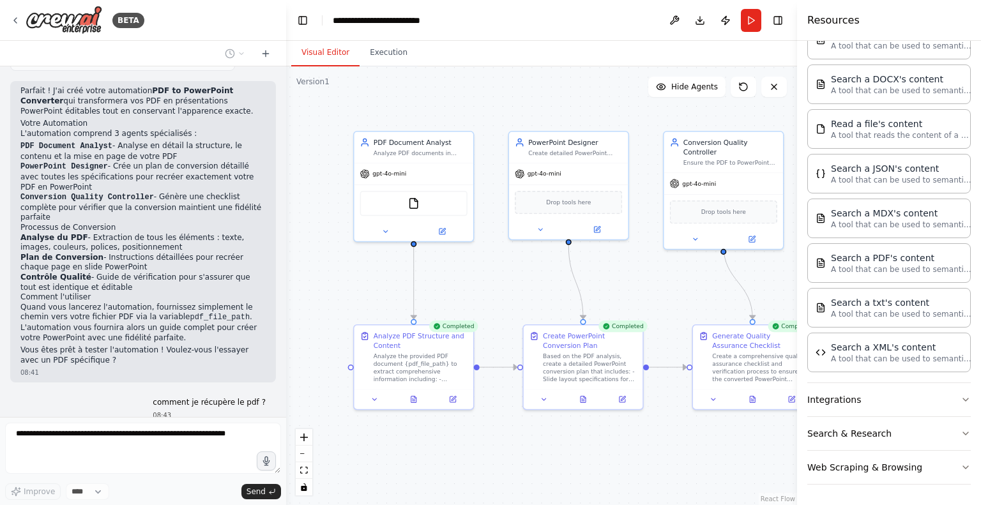
drag, startPoint x: 502, startPoint y: 314, endPoint x: 613, endPoint y: 495, distance: 212.3
click at [613, 495] on div ".deletable-edge-delete-btn { width: 20px; height: 20px; border: 0px solid #ffff…" at bounding box center [541, 285] width 511 height 439
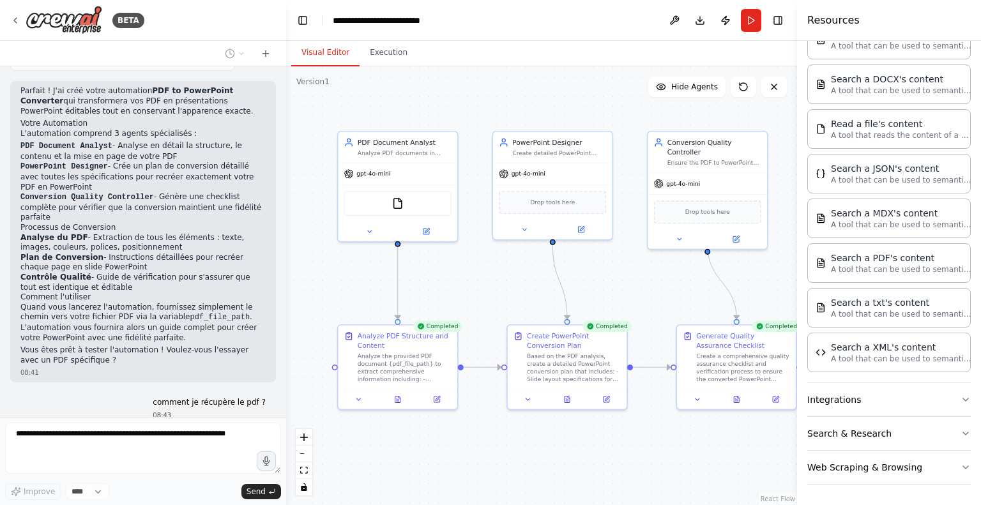
drag, startPoint x: 643, startPoint y: 110, endPoint x: 626, endPoint y: 110, distance: 17.2
click at [626, 110] on div ".deletable-edge-delete-btn { width: 20px; height: 20px; border: 0px solid #ffff…" at bounding box center [541, 285] width 511 height 439
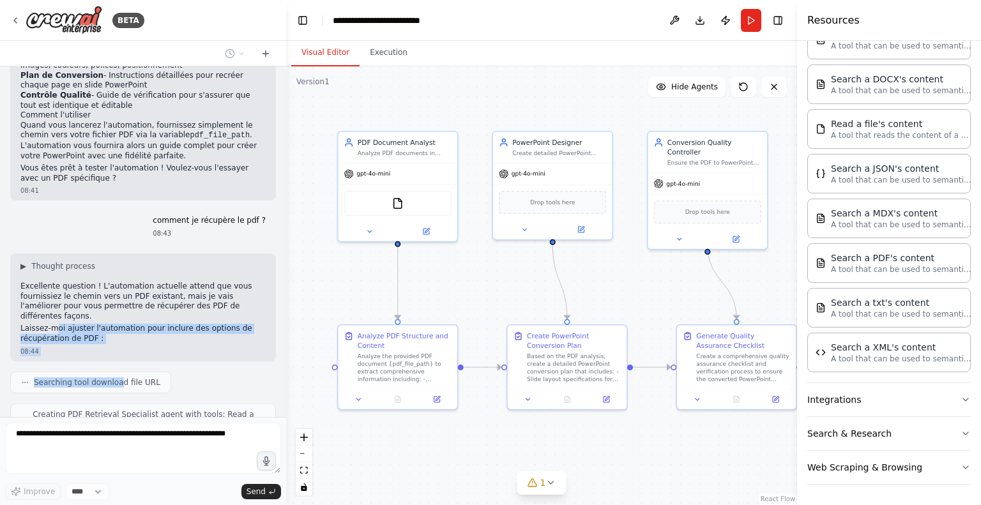
scroll to position [1990, 0]
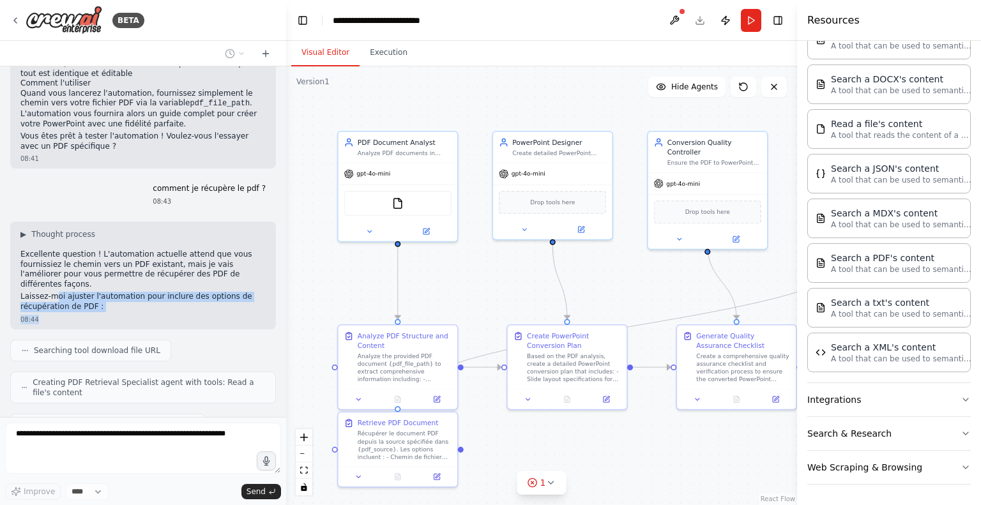
drag, startPoint x: 52, startPoint y: 271, endPoint x: 147, endPoint y: 252, distance: 96.4
click at [147, 252] on div "▶ Thought process Excellente question ! L'automation actuelle attend que vous f…" at bounding box center [143, 276] width 266 height 108
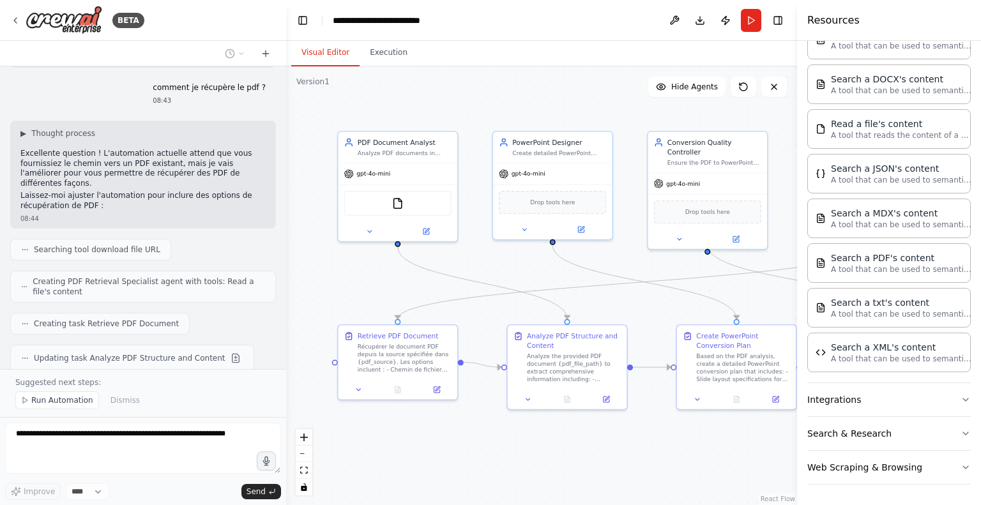
scroll to position [2139, 0]
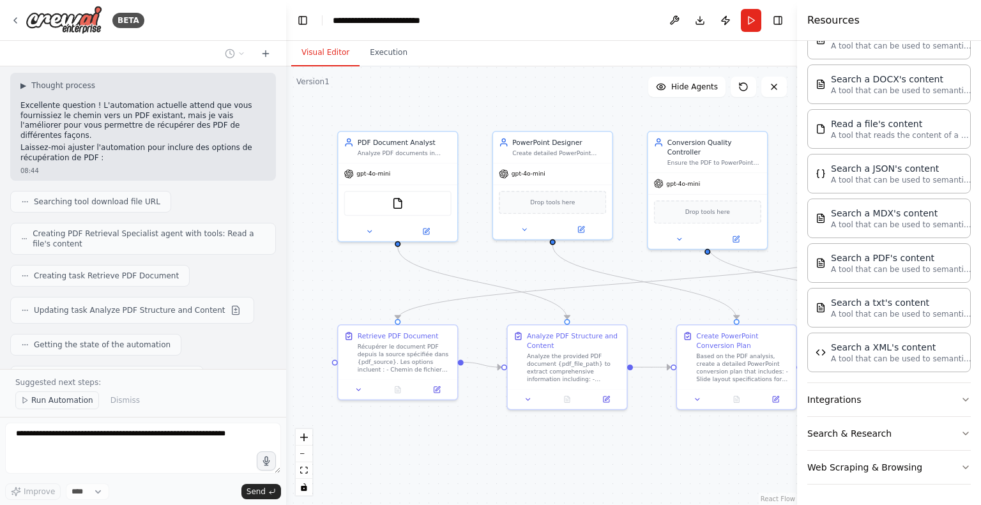
click at [84, 398] on span "Run Automation" at bounding box center [62, 400] width 62 height 10
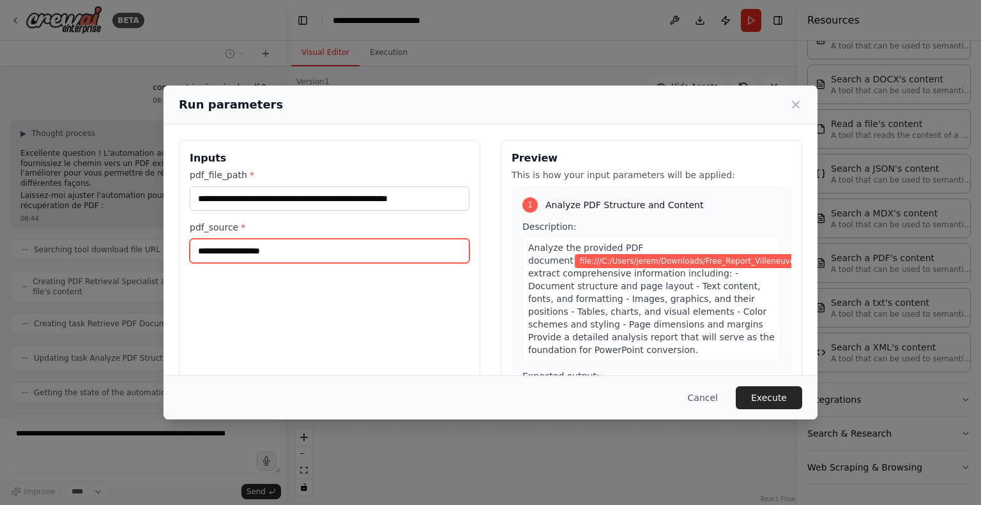
click at [379, 262] on input "pdf_source *" at bounding box center [330, 251] width 280 height 24
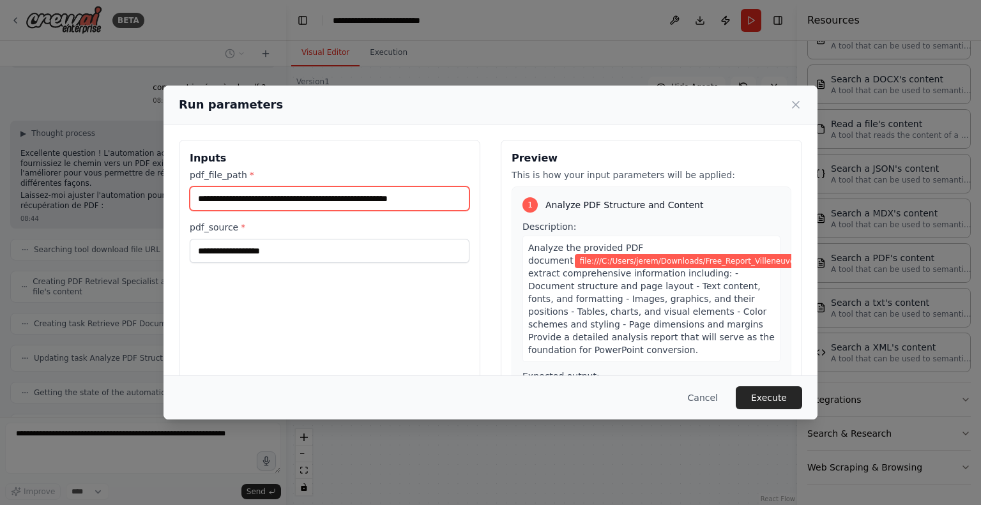
click at [283, 193] on input "**********" at bounding box center [330, 198] width 280 height 24
drag, startPoint x: 454, startPoint y: 203, endPoint x: 125, endPoint y: 200, distance: 328.8
click at [125, 200] on div "**********" at bounding box center [490, 252] width 981 height 505
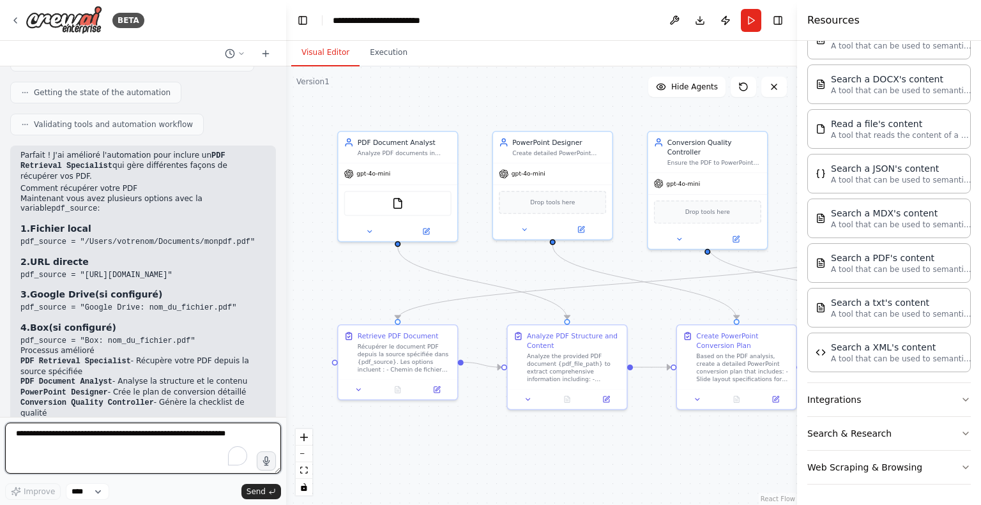
scroll to position [2391, 0]
click at [71, 432] on textarea "To enrich screen reader interactions, please activate Accessibility in Grammarl…" at bounding box center [143, 448] width 276 height 51
type textarea "**********"
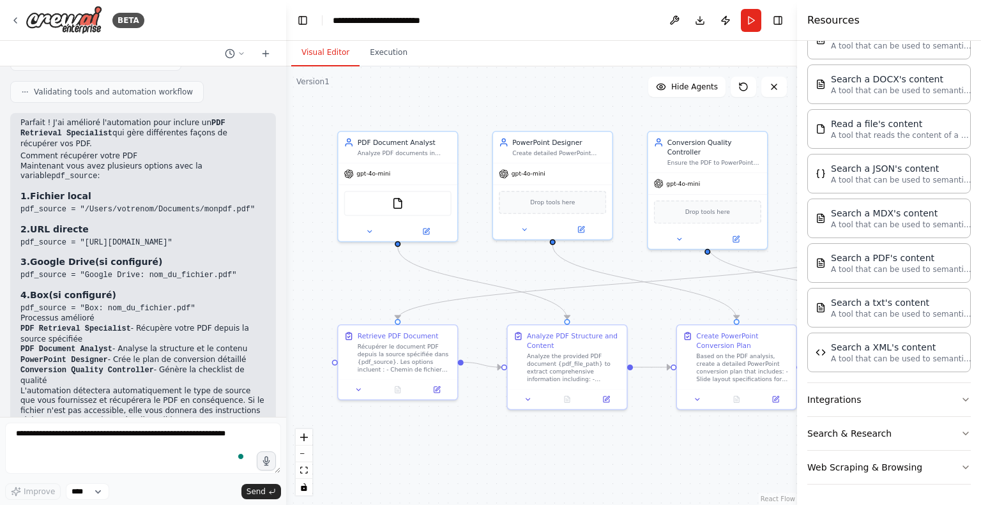
scroll to position [2467, 0]
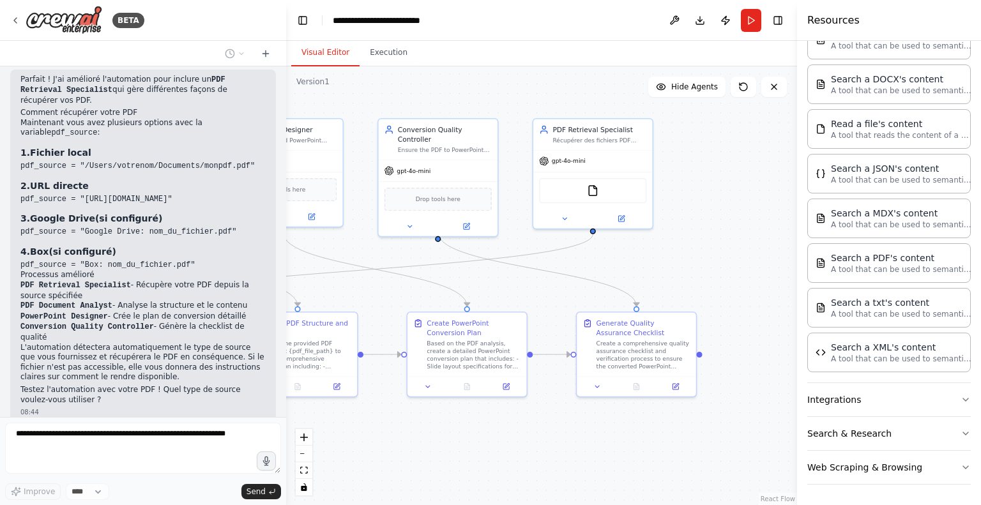
drag, startPoint x: 686, startPoint y: 436, endPoint x: 416, endPoint y: 423, distance: 269.7
click at [416, 423] on div ".deletable-edge-delete-btn { width: 20px; height: 20px; border: 0px solid #ffff…" at bounding box center [541, 285] width 511 height 439
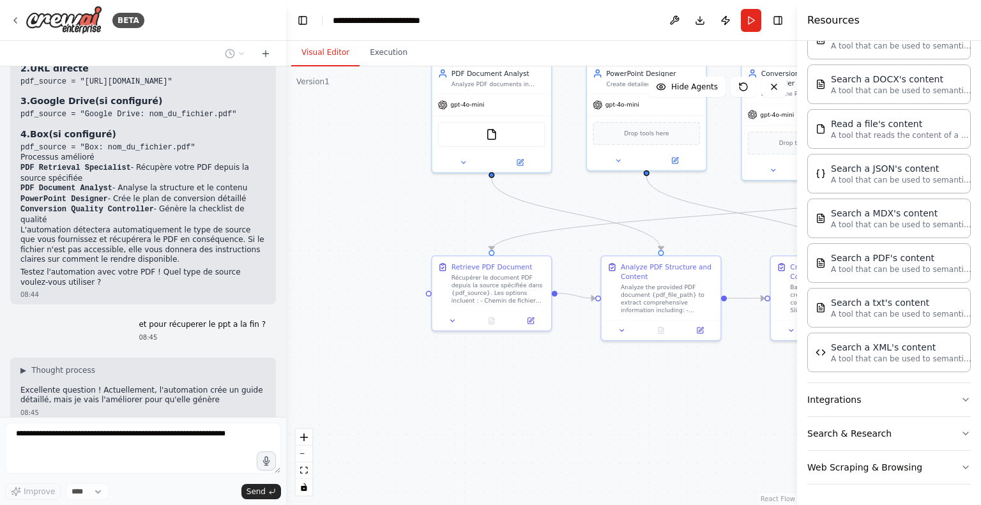
drag, startPoint x: 457, startPoint y: 409, endPoint x: 797, endPoint y: 350, distance: 345.2
click at [797, 350] on div "BETA donner un pdf et le transformer en ppt 08:38 ▶ Thought process I'm specifi…" at bounding box center [490, 252] width 981 height 505
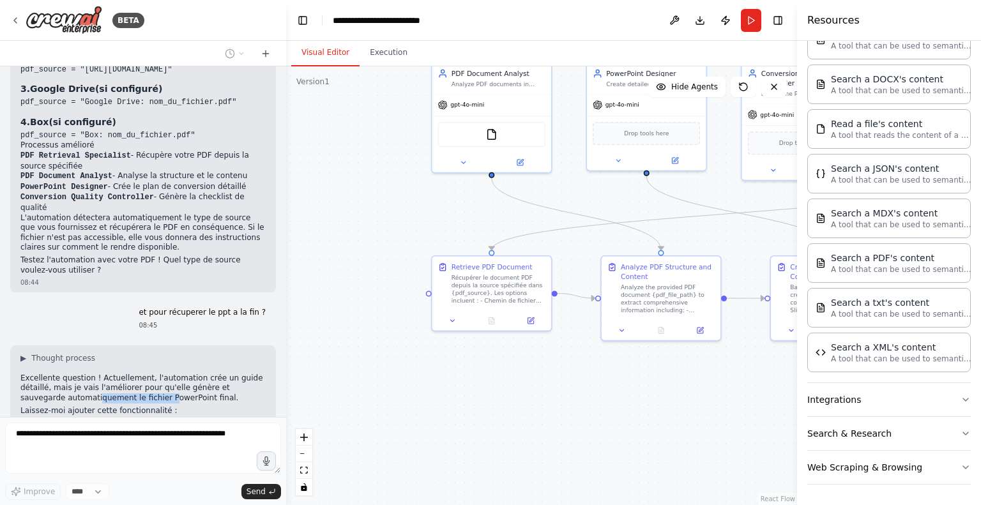
drag, startPoint x: 50, startPoint y: 303, endPoint x: 139, endPoint y: 311, distance: 88.4
click at [125, 373] on p "Excellente question ! Actuellement, l'automation crée un guide détaillé, mais j…" at bounding box center [142, 388] width 245 height 30
click at [165, 353] on div "▶ Thought process Excellente question ! Actuellement, l'automation crée un guid…" at bounding box center [142, 384] width 245 height 63
drag, startPoint x: 169, startPoint y: 310, endPoint x: 18, endPoint y: 310, distance: 151.3
click at [18, 345] on div "▶ Thought process Excellente question ! Actuellement, l'automation crée un guid…" at bounding box center [143, 388] width 266 height 87
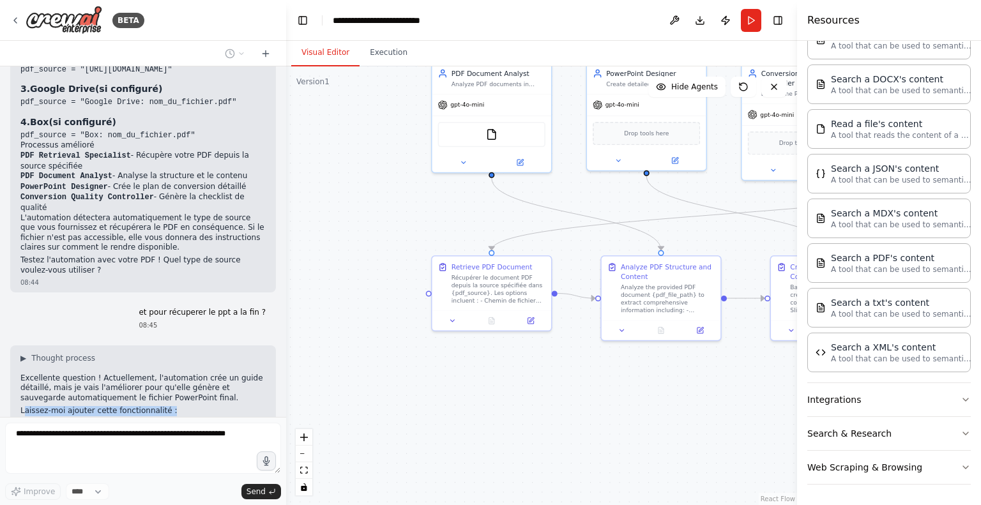
drag, startPoint x: 162, startPoint y: 320, endPoint x: 22, endPoint y: 317, distance: 139.2
click at [22, 406] on p "Laissez-moi ajouter cette fonctionnalité :" at bounding box center [142, 411] width 245 height 10
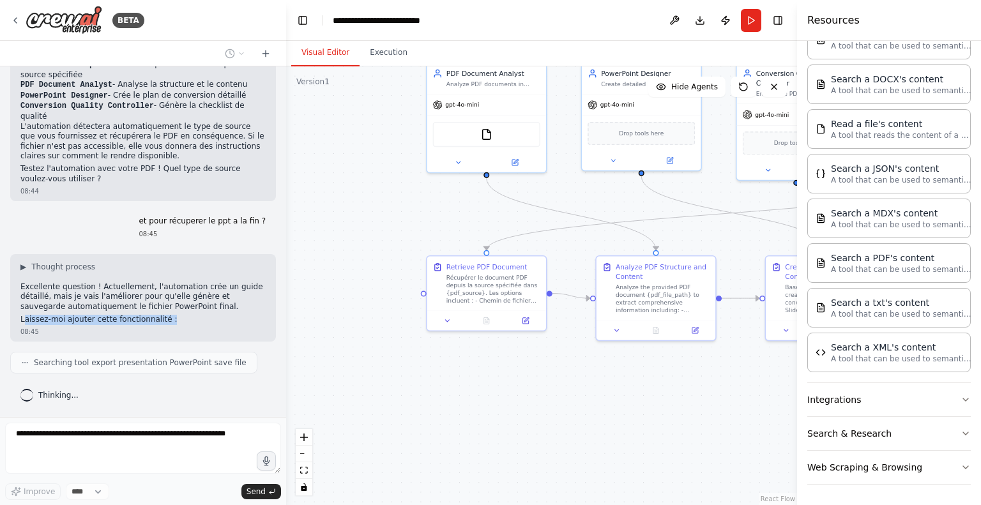
drag, startPoint x: 532, startPoint y: 388, endPoint x: 407, endPoint y: 383, distance: 125.9
click at [407, 383] on div ".deletable-edge-delete-btn { width: 20px; height: 20px; border: 0px solid #ffff…" at bounding box center [541, 285] width 511 height 439
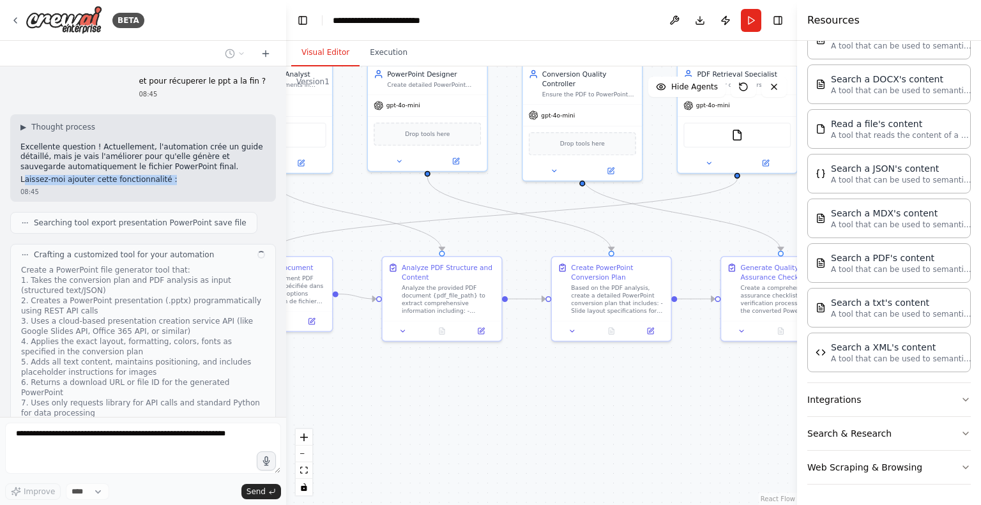
drag, startPoint x: 576, startPoint y: 388, endPoint x: 486, endPoint y: 389, distance: 90.0
click at [486, 389] on div ".deletable-edge-delete-btn { width: 20px; height: 20px; border: 0px solid #ffff…" at bounding box center [541, 285] width 511 height 439
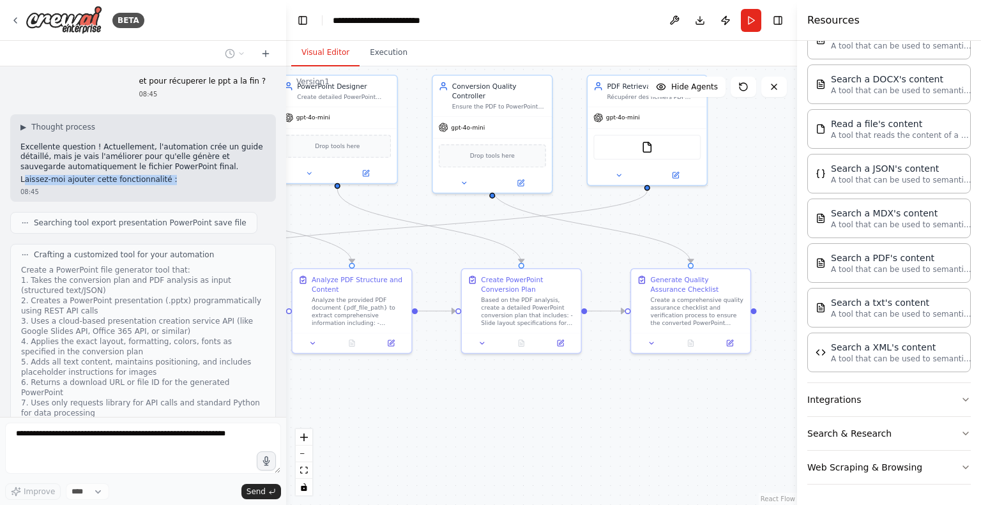
drag, startPoint x: 681, startPoint y: 373, endPoint x: 654, endPoint y: 386, distance: 29.7
click at [654, 386] on div ".deletable-edge-delete-btn { width: 20px; height: 20px; border: 0px solid #ffff…" at bounding box center [541, 285] width 511 height 439
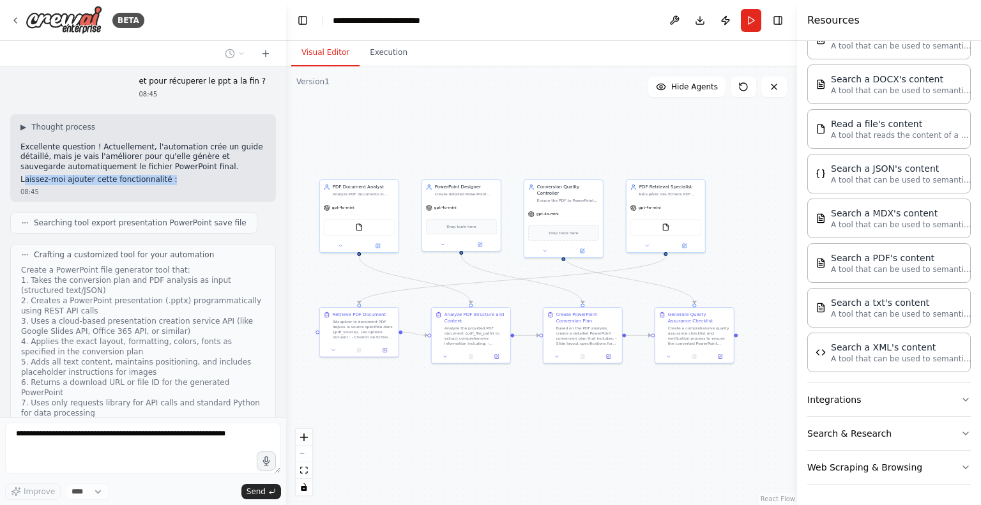
drag, startPoint x: 552, startPoint y: 376, endPoint x: 567, endPoint y: 373, distance: 14.9
click at [567, 373] on div ".deletable-edge-delete-btn { width: 20px; height: 20px; border: 0px solid #ffff…" at bounding box center [541, 285] width 511 height 439
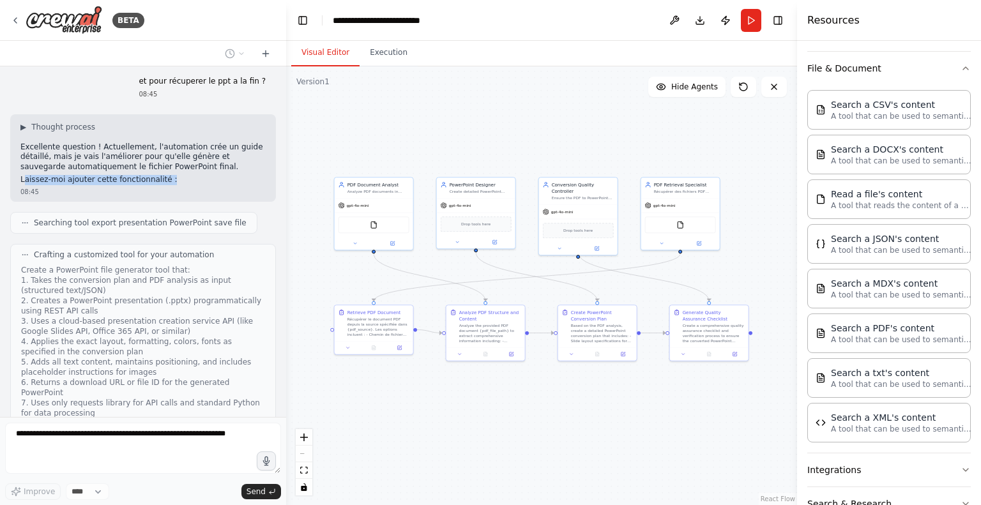
scroll to position [61, 0]
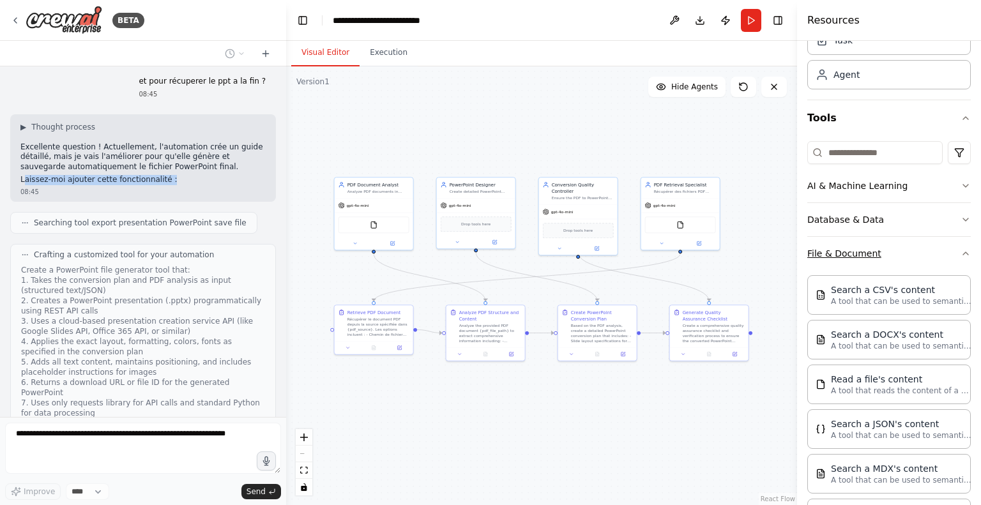
click at [886, 259] on button "File & Document" at bounding box center [888, 253] width 163 height 33
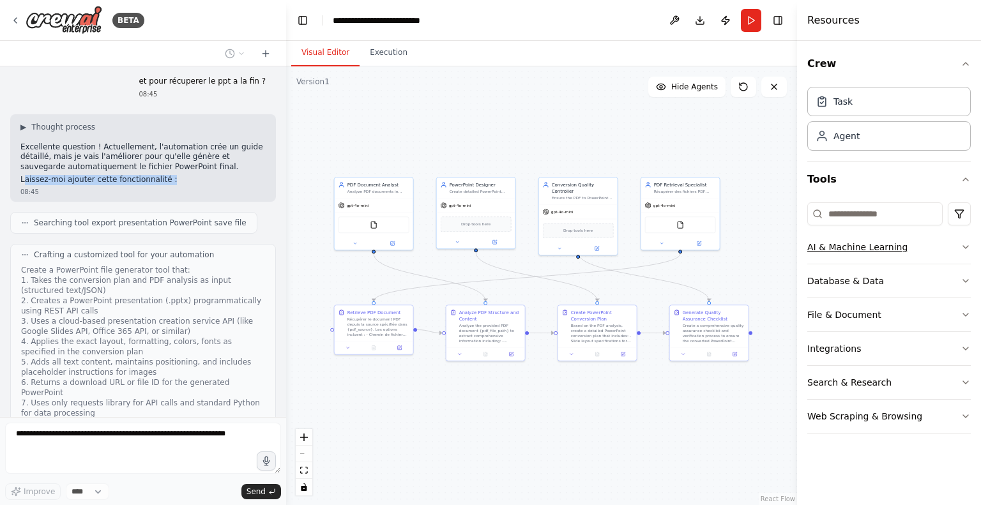
click at [895, 250] on button "AI & Machine Learning" at bounding box center [888, 246] width 163 height 33
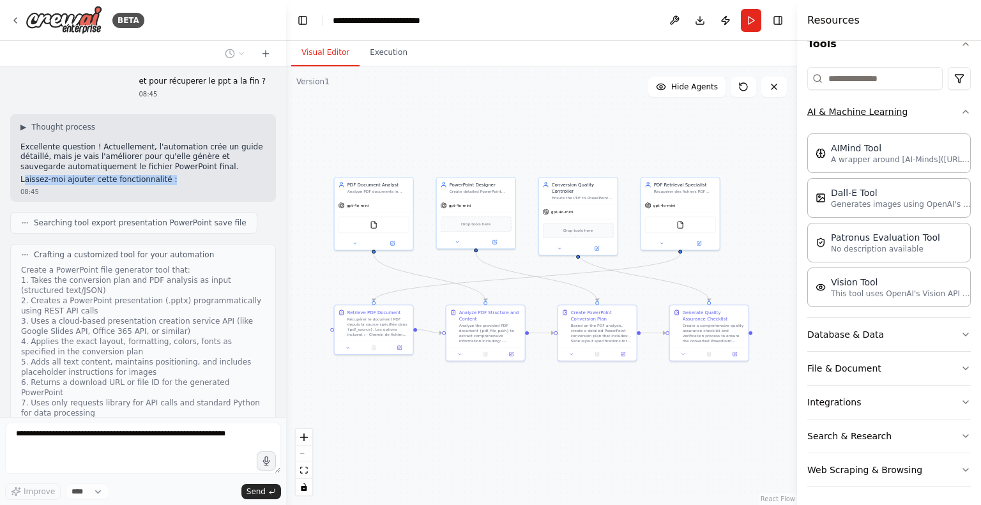
scroll to position [138, 0]
click at [871, 331] on button "Database & Data" at bounding box center [888, 331] width 163 height 33
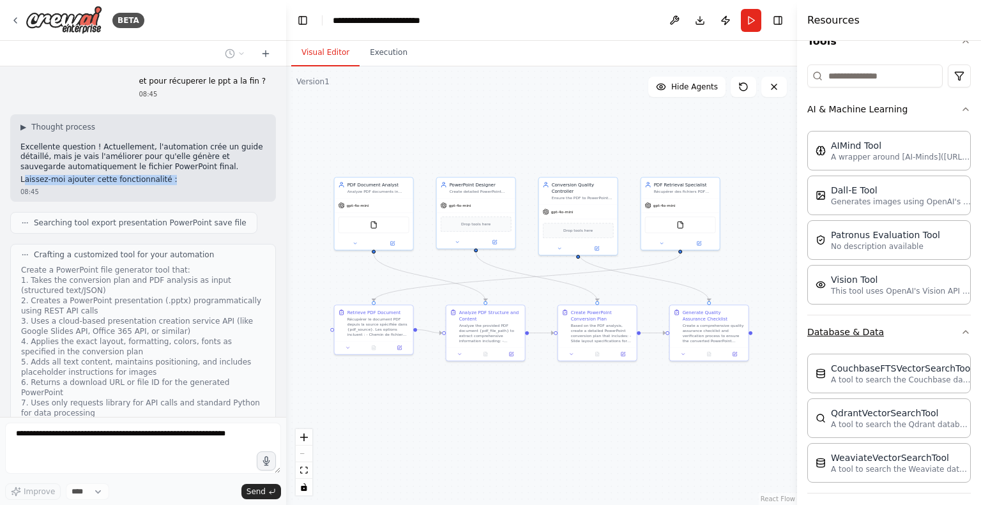
scroll to position [282, 0]
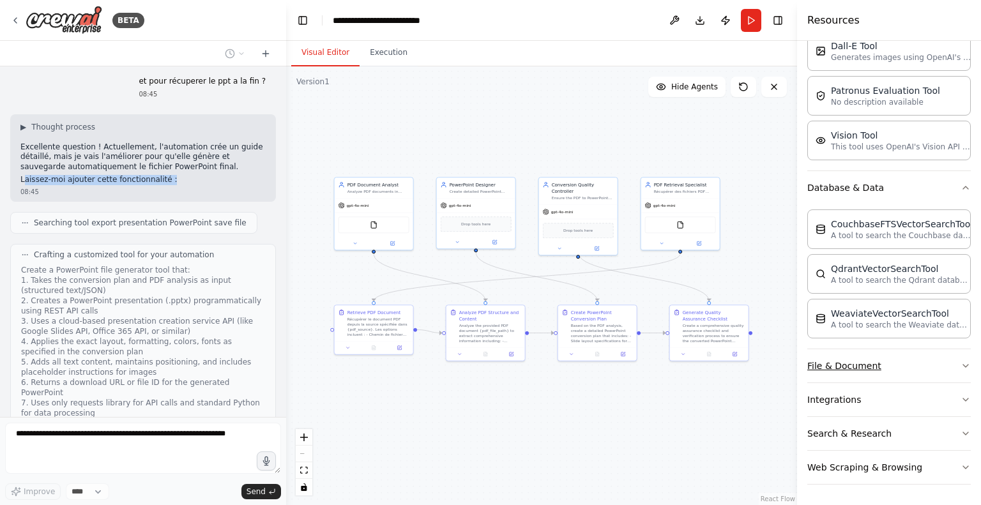
click at [861, 359] on button "File & Document" at bounding box center [888, 365] width 163 height 33
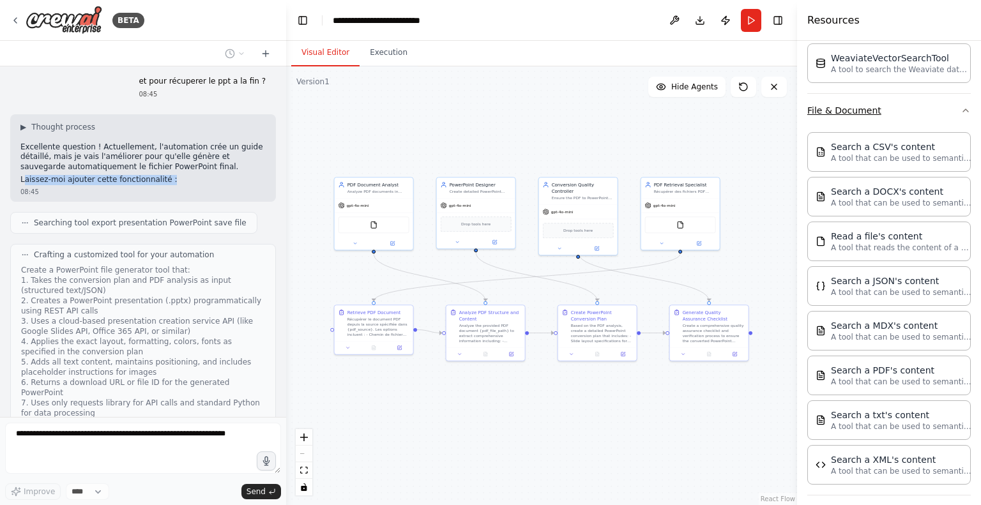
scroll to position [650, 0]
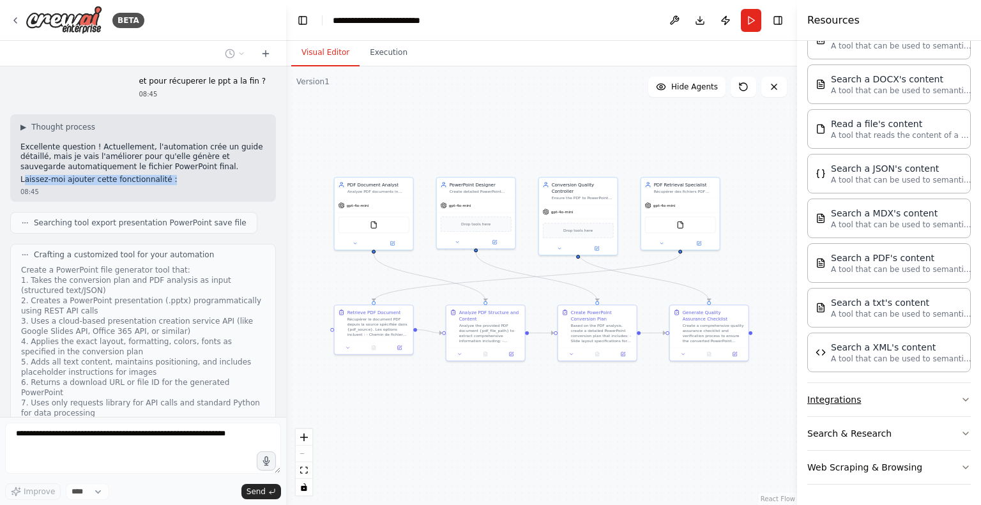
click at [834, 403] on button "Integrations" at bounding box center [888, 399] width 163 height 33
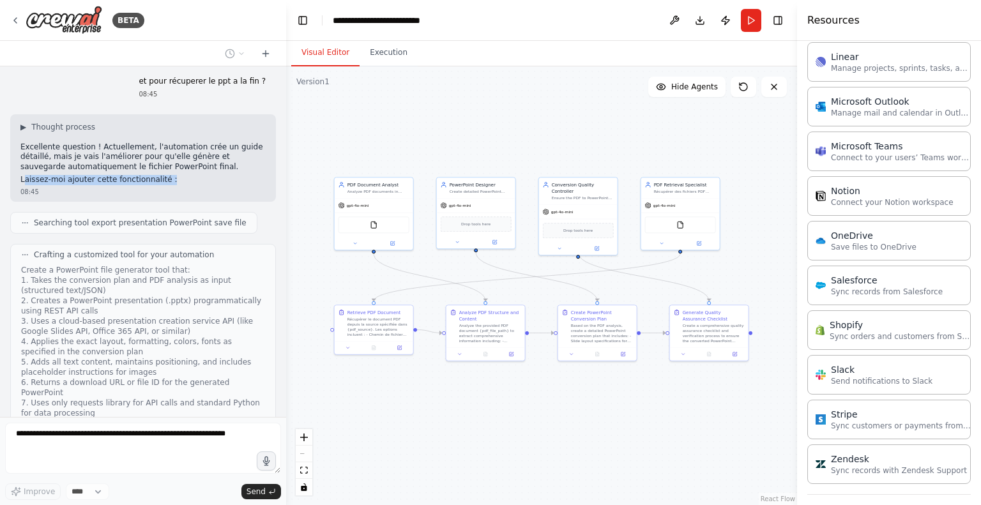
scroll to position [1598, 0]
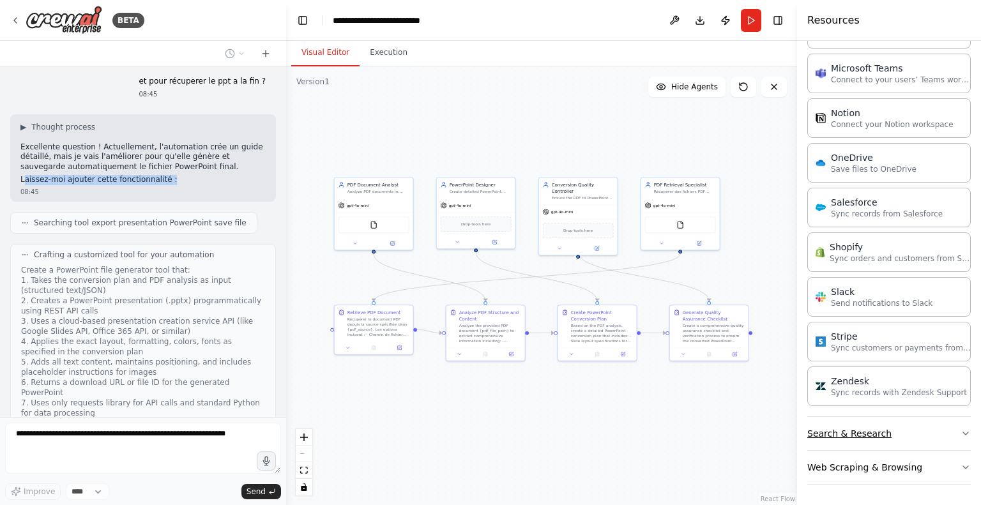
click at [837, 426] on button "Search & Research" at bounding box center [888, 433] width 163 height 33
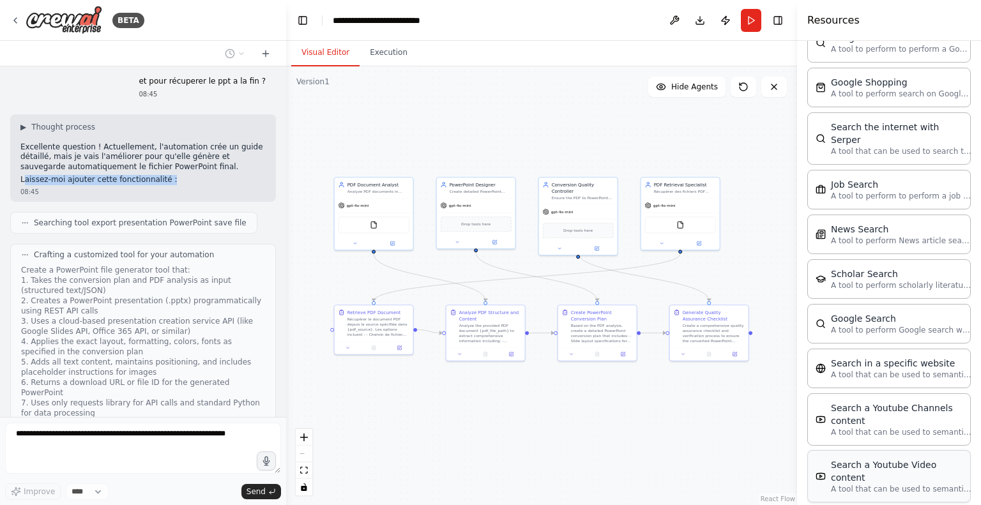
scroll to position [2247, 0]
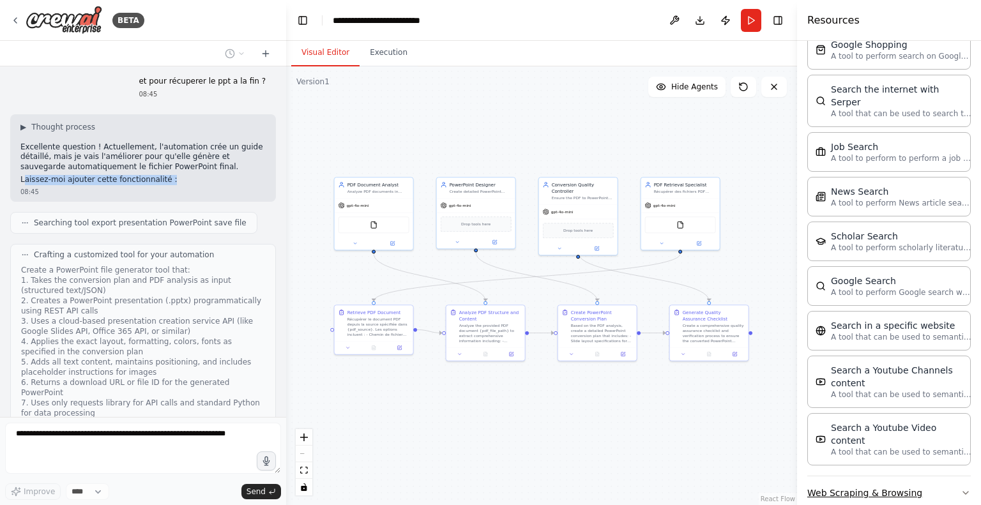
click at [852, 476] on button "Web Scraping & Browsing" at bounding box center [888, 492] width 163 height 33
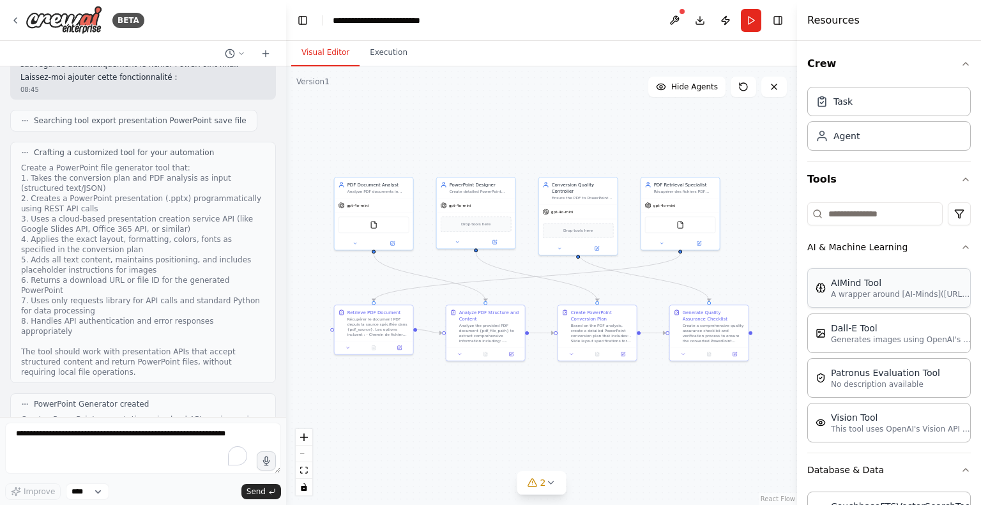
scroll to position [3037, 0]
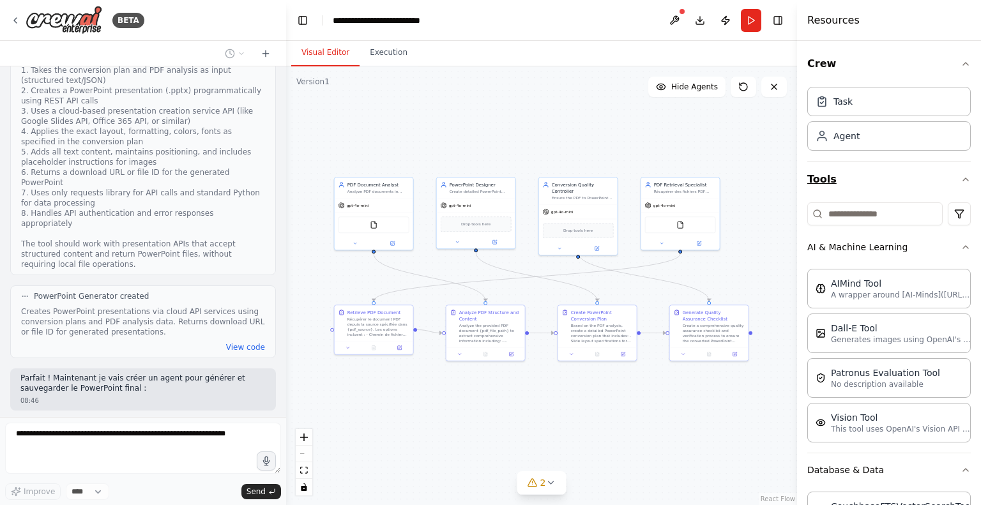
click at [960, 178] on icon "button" at bounding box center [965, 179] width 10 height 10
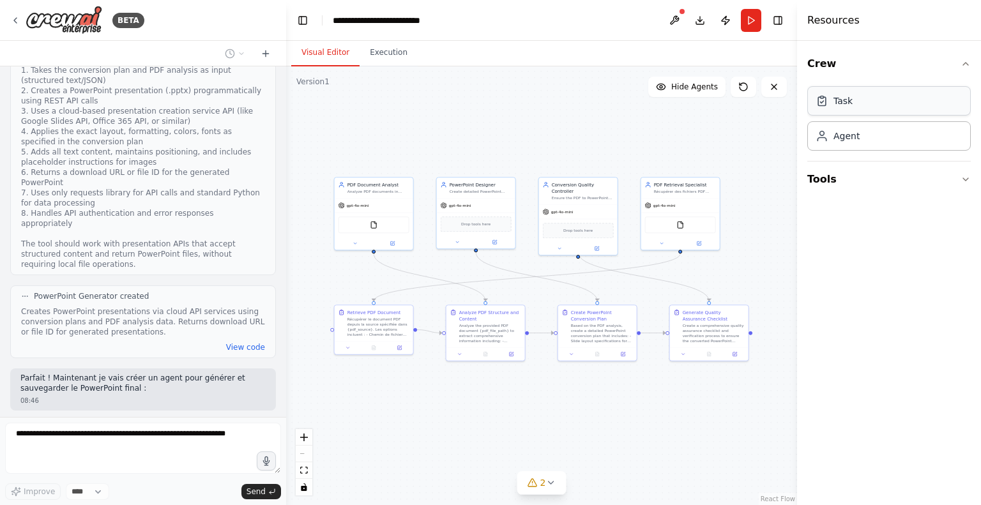
scroll to position [3112, 0]
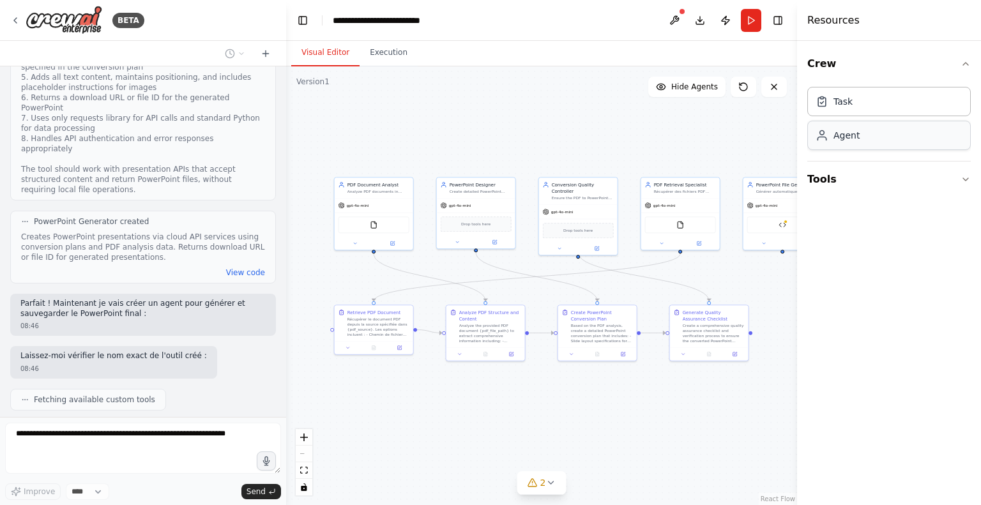
click at [863, 135] on div "Agent" at bounding box center [888, 135] width 163 height 29
click at [894, 310] on div "Crew Task Agent Tools" at bounding box center [889, 273] width 184 height 464
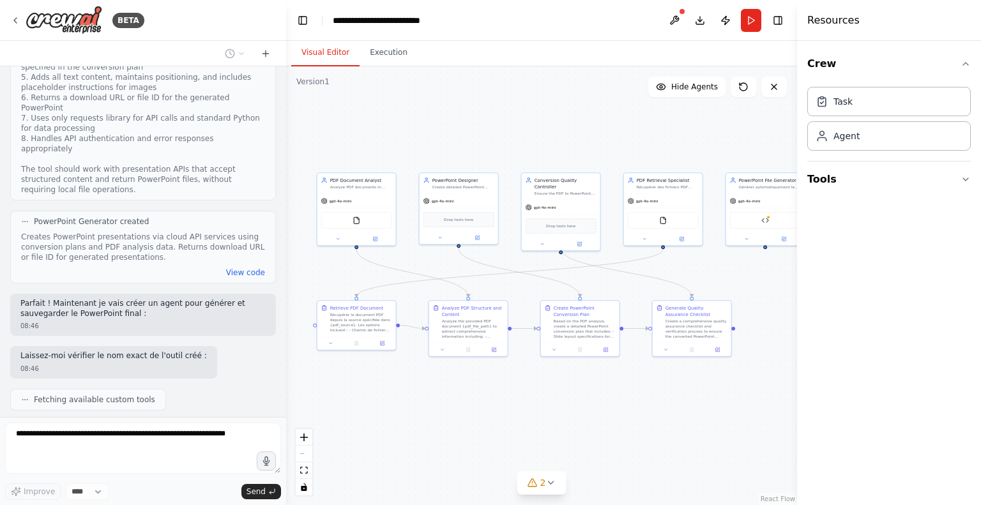
drag, startPoint x: 744, startPoint y: 413, endPoint x: 726, endPoint y: 408, distance: 18.0
click at [726, 408] on div ".deletable-edge-delete-btn { width: 20px; height: 20px; border: 0px solid #ffff…" at bounding box center [541, 285] width 511 height 439
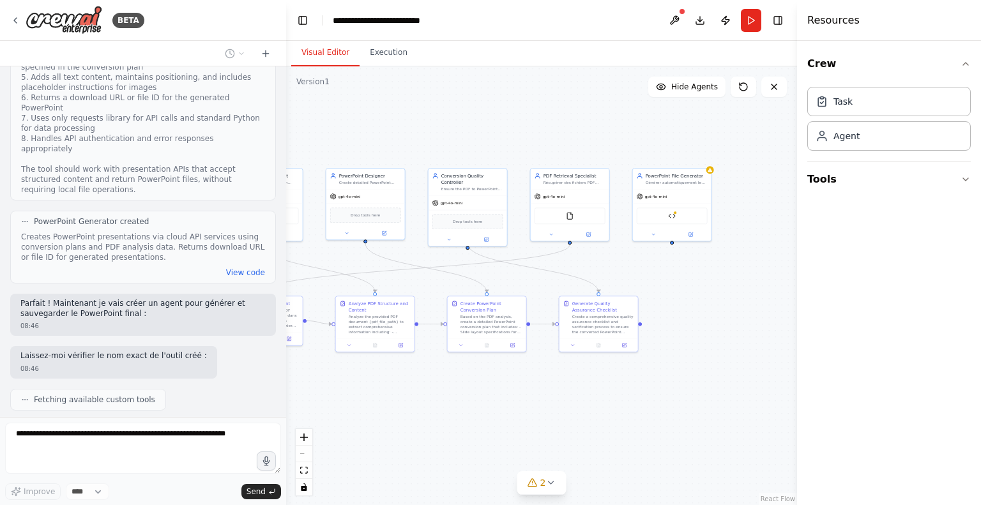
drag, startPoint x: 752, startPoint y: 394, endPoint x: 668, endPoint y: 390, distance: 83.7
click at [668, 390] on div ".deletable-edge-delete-btn { width: 20px; height: 20px; border: 0px solid #ffff…" at bounding box center [541, 285] width 511 height 439
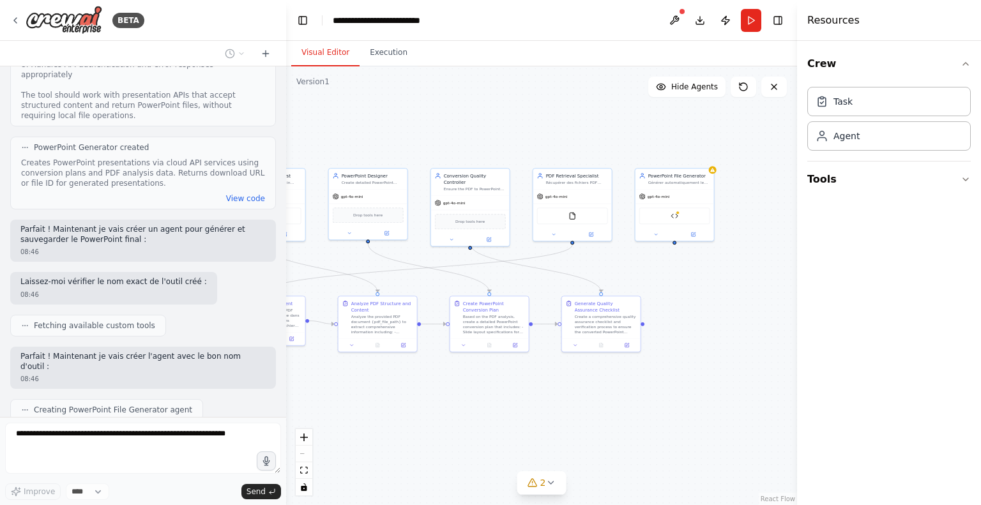
drag, startPoint x: 723, startPoint y: 395, endPoint x: 788, endPoint y: 395, distance: 65.8
click at [788, 395] on div ".deletable-edge-delete-btn { width: 20px; height: 20px; border: 0px solid #ffff…" at bounding box center [541, 285] width 511 height 439
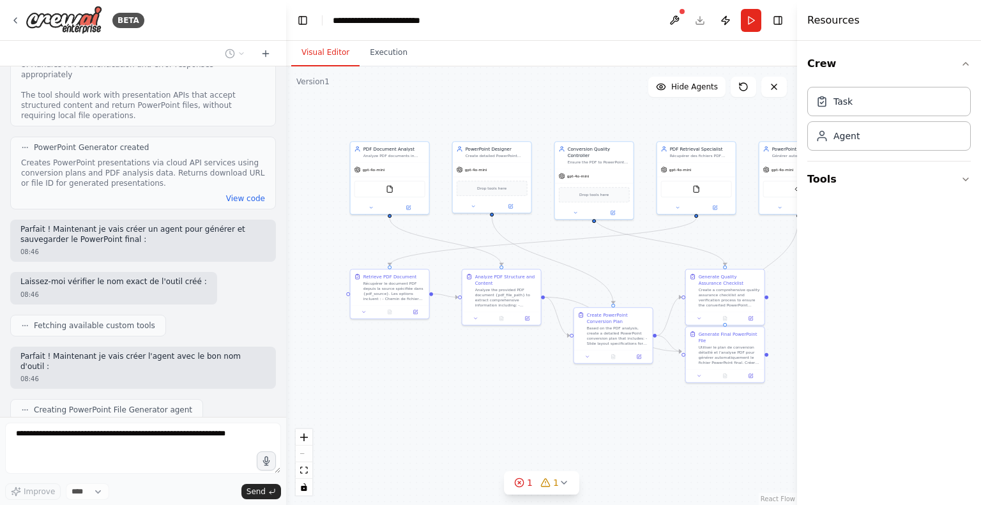
drag, startPoint x: 455, startPoint y: 414, endPoint x: 514, endPoint y: 386, distance: 65.1
click at [515, 386] on div ".deletable-edge-delete-btn { width: 20px; height: 20px; border: 0px solid #ffff…" at bounding box center [541, 285] width 511 height 439
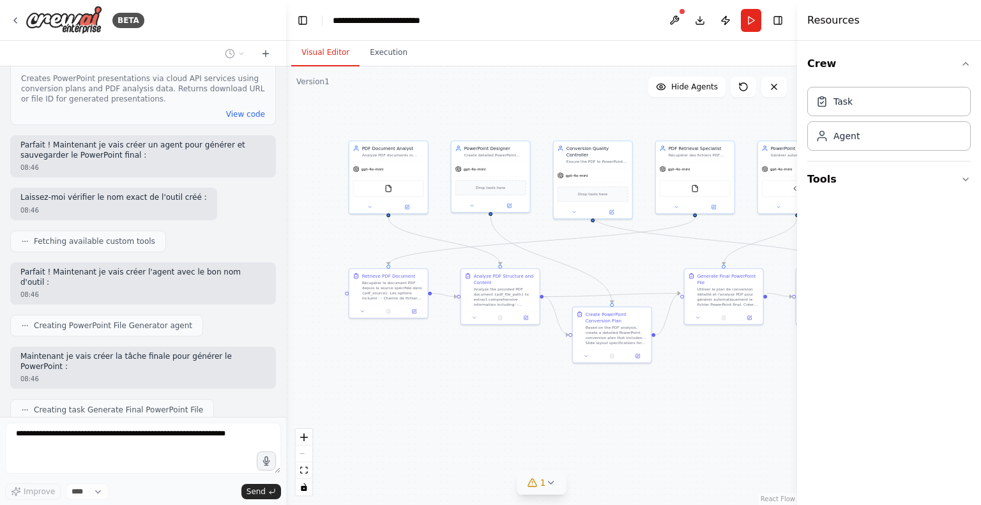
scroll to position [3350, 0]
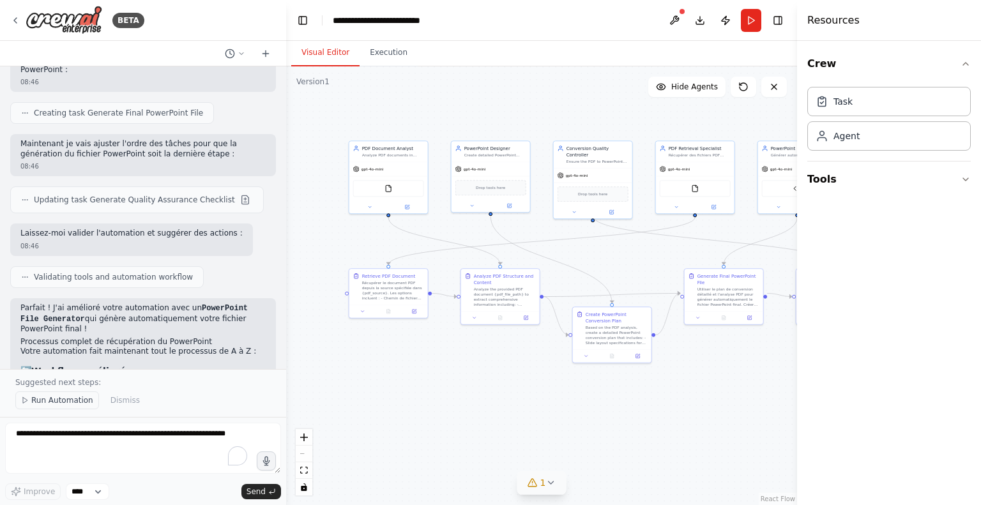
click at [56, 392] on div "Suggested next steps: Run Automation Dismiss" at bounding box center [143, 393] width 286 height 48
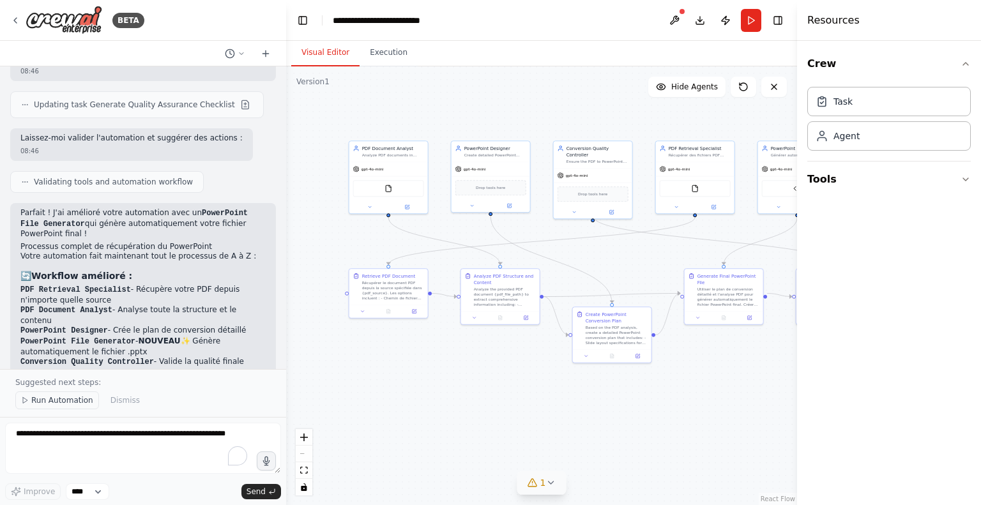
click at [43, 402] on span "Run Automation" at bounding box center [62, 400] width 62 height 10
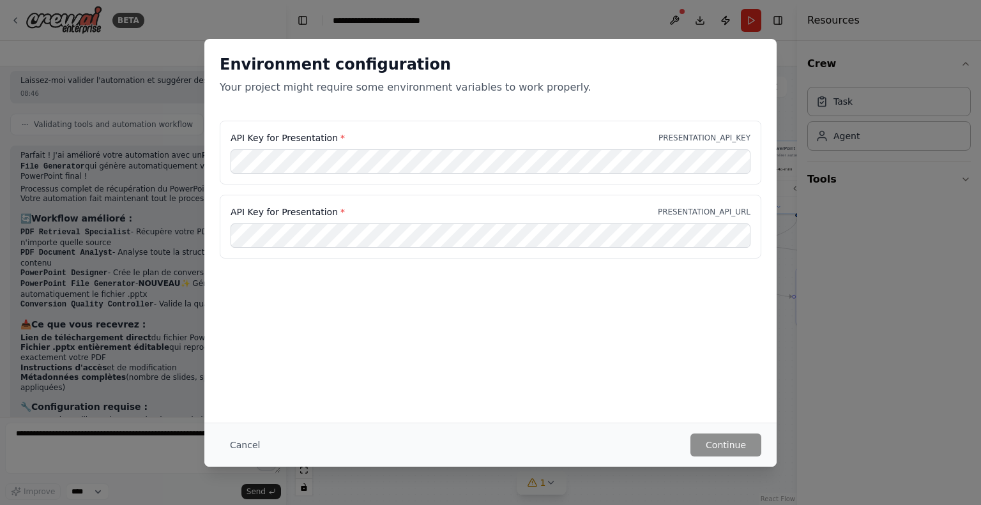
scroll to position [3730, 0]
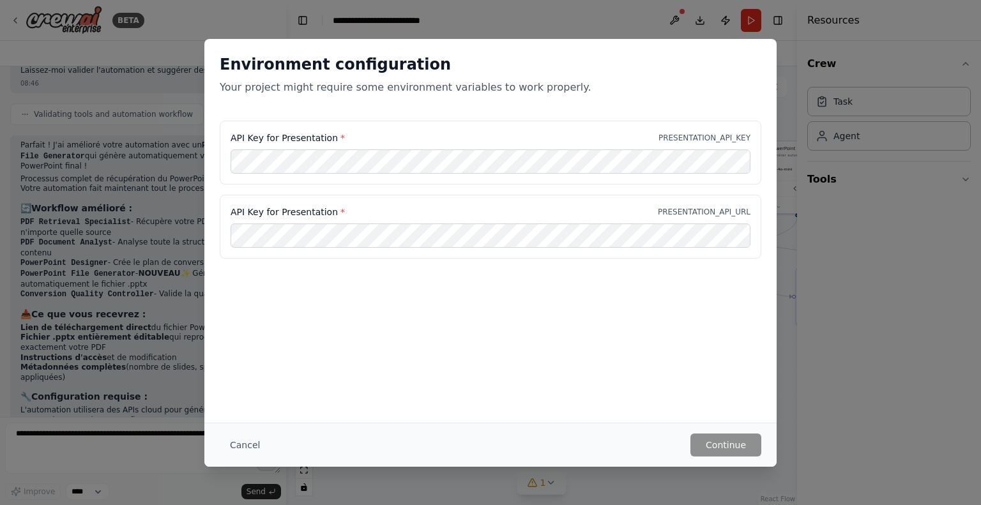
click at [253, 437] on button "Cancel" at bounding box center [245, 444] width 50 height 23
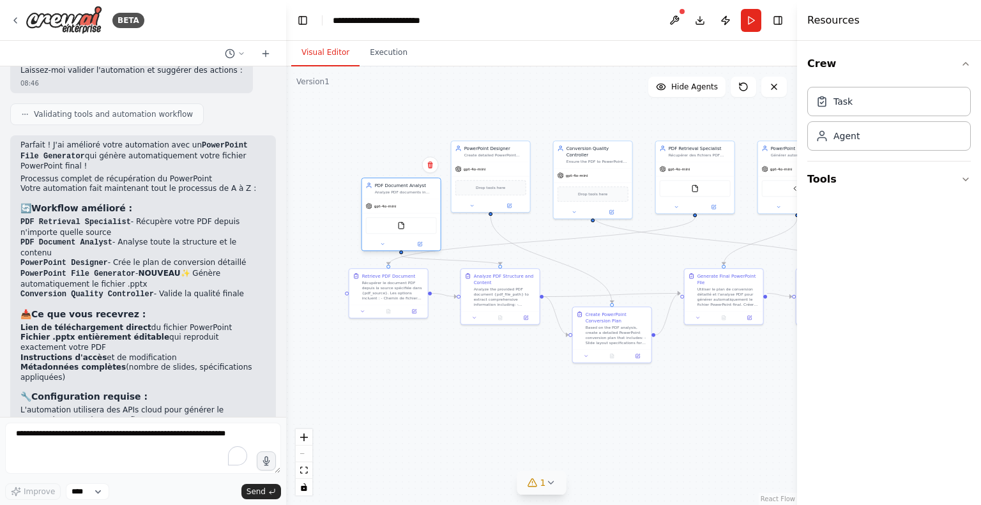
drag, startPoint x: 404, startPoint y: 164, endPoint x: 414, endPoint y: 205, distance: 42.1
click at [414, 205] on div "gpt-4o-mini" at bounding box center [401, 206] width 79 height 14
click at [433, 167] on icon at bounding box center [430, 165] width 8 height 8
click at [507, 156] on div "Create detailed PowerPoint conversion specifications and guide users through th…" at bounding box center [495, 153] width 62 height 5
click at [306, 21] on button "Toggle Left Sidebar" at bounding box center [303, 20] width 18 height 18
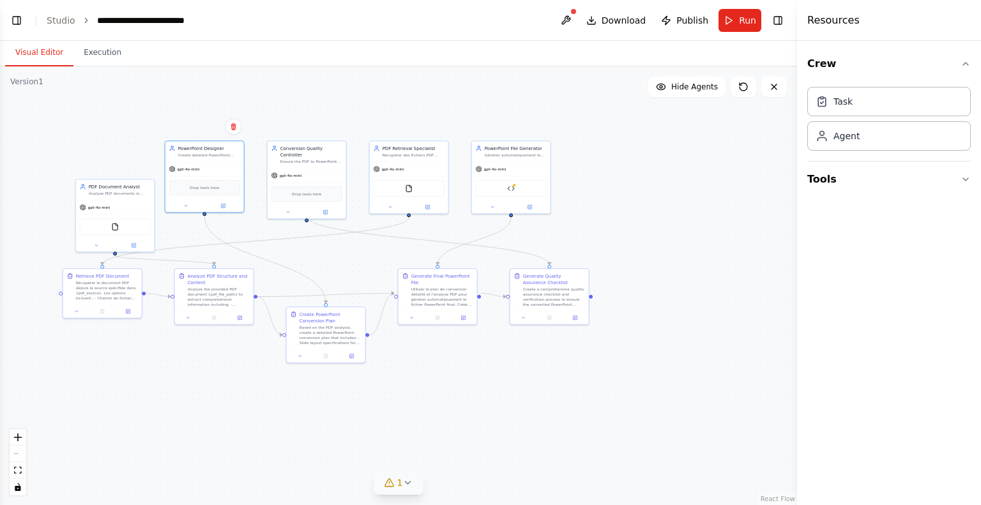
click at [17, 20] on button "Toggle Left Sidebar" at bounding box center [17, 20] width 18 height 18
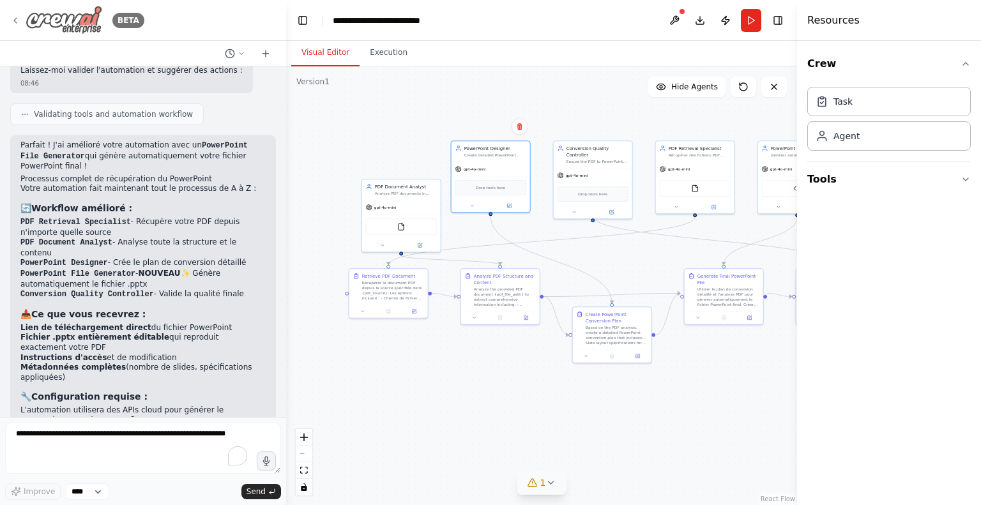
click at [25, 28] on div "BETA" at bounding box center [77, 20] width 134 height 29
click at [66, 18] on img at bounding box center [64, 20] width 77 height 29
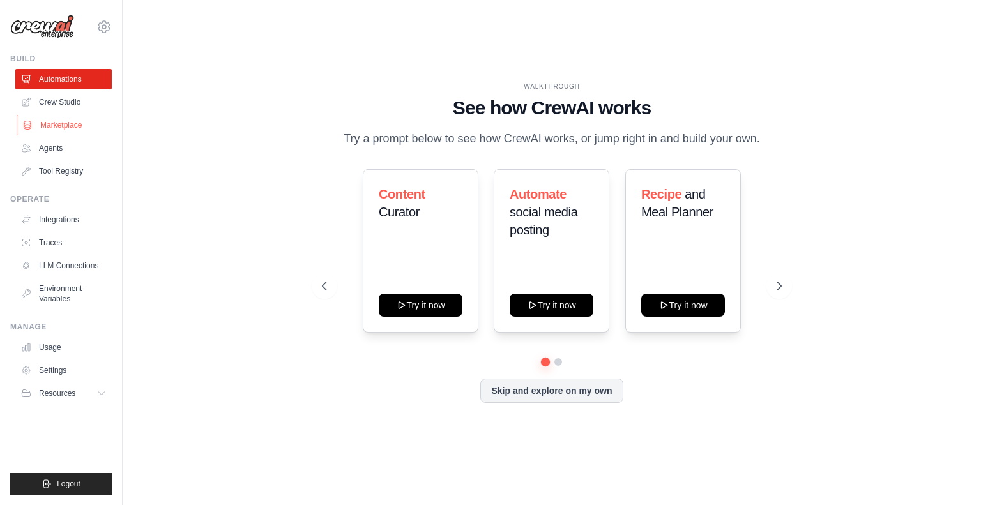
click at [77, 125] on link "Marketplace" at bounding box center [65, 125] width 96 height 20
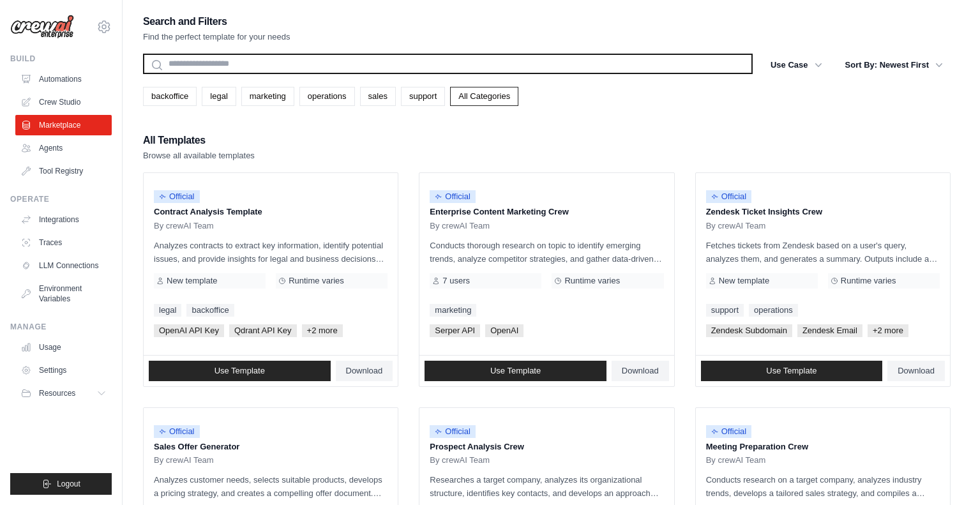
click at [241, 64] on input "text" at bounding box center [448, 64] width 610 height 20
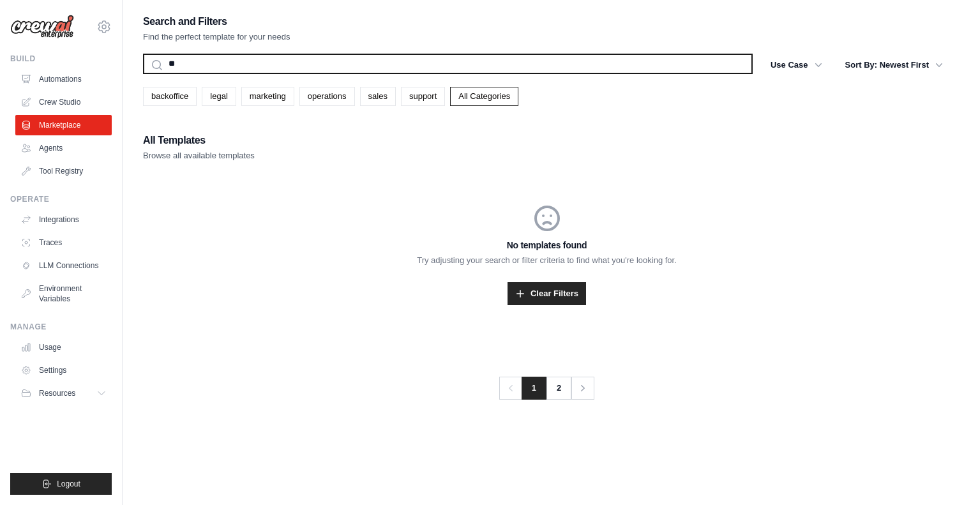
type input "*"
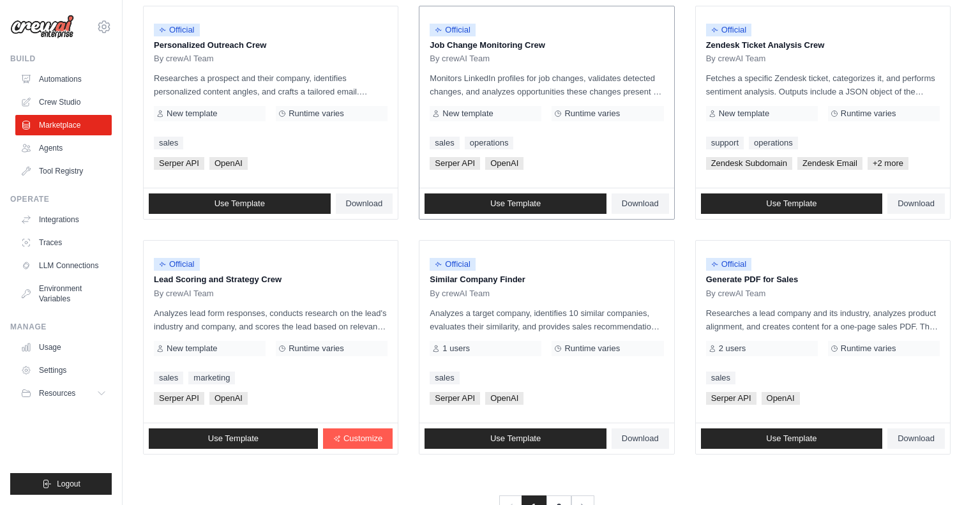
scroll to position [678, 0]
